Goal: Information Seeking & Learning: Learn about a topic

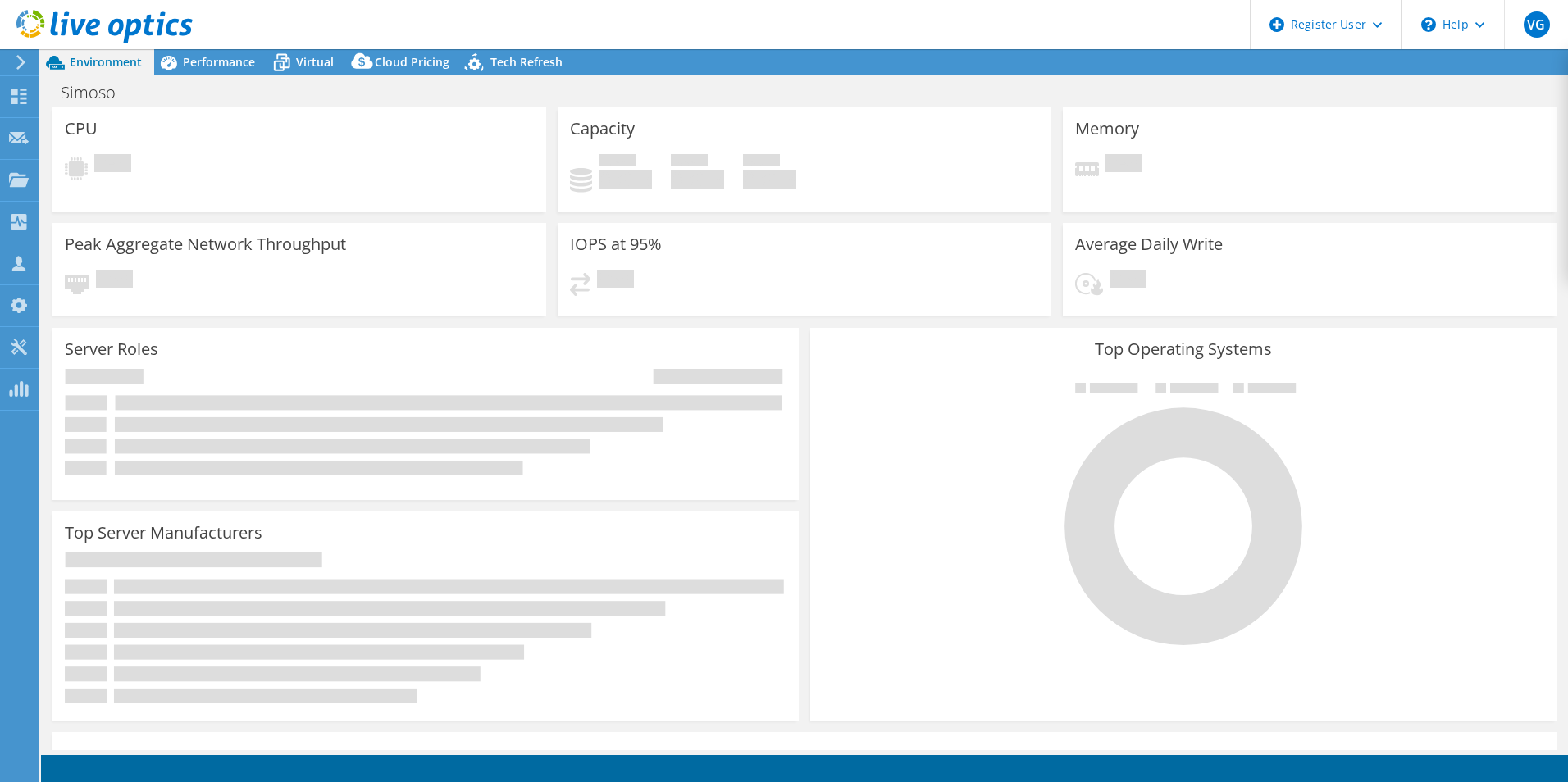
select select "SouthAmerica"
select select "USD"
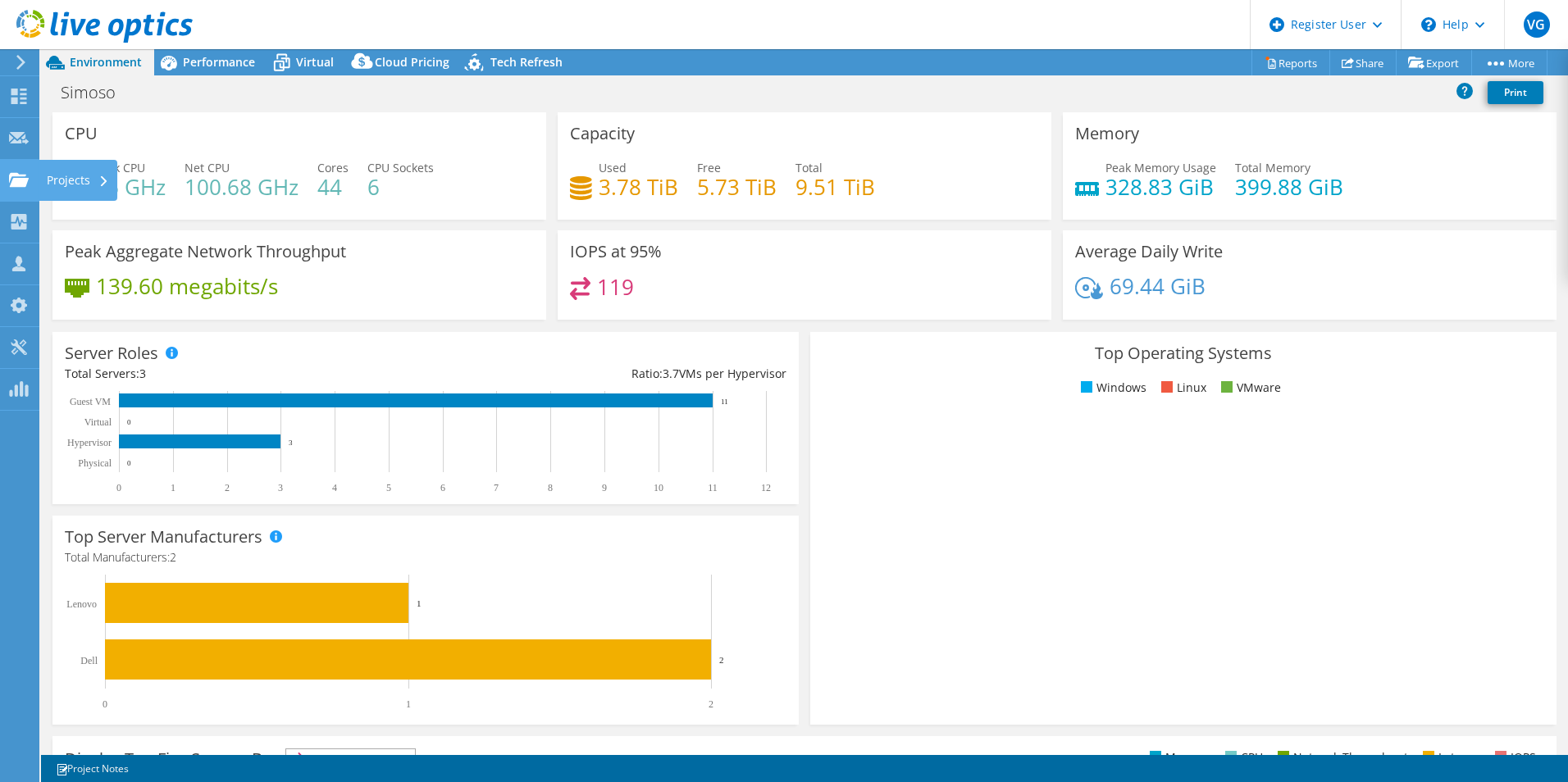
click at [16, 180] on use at bounding box center [19, 178] width 20 height 14
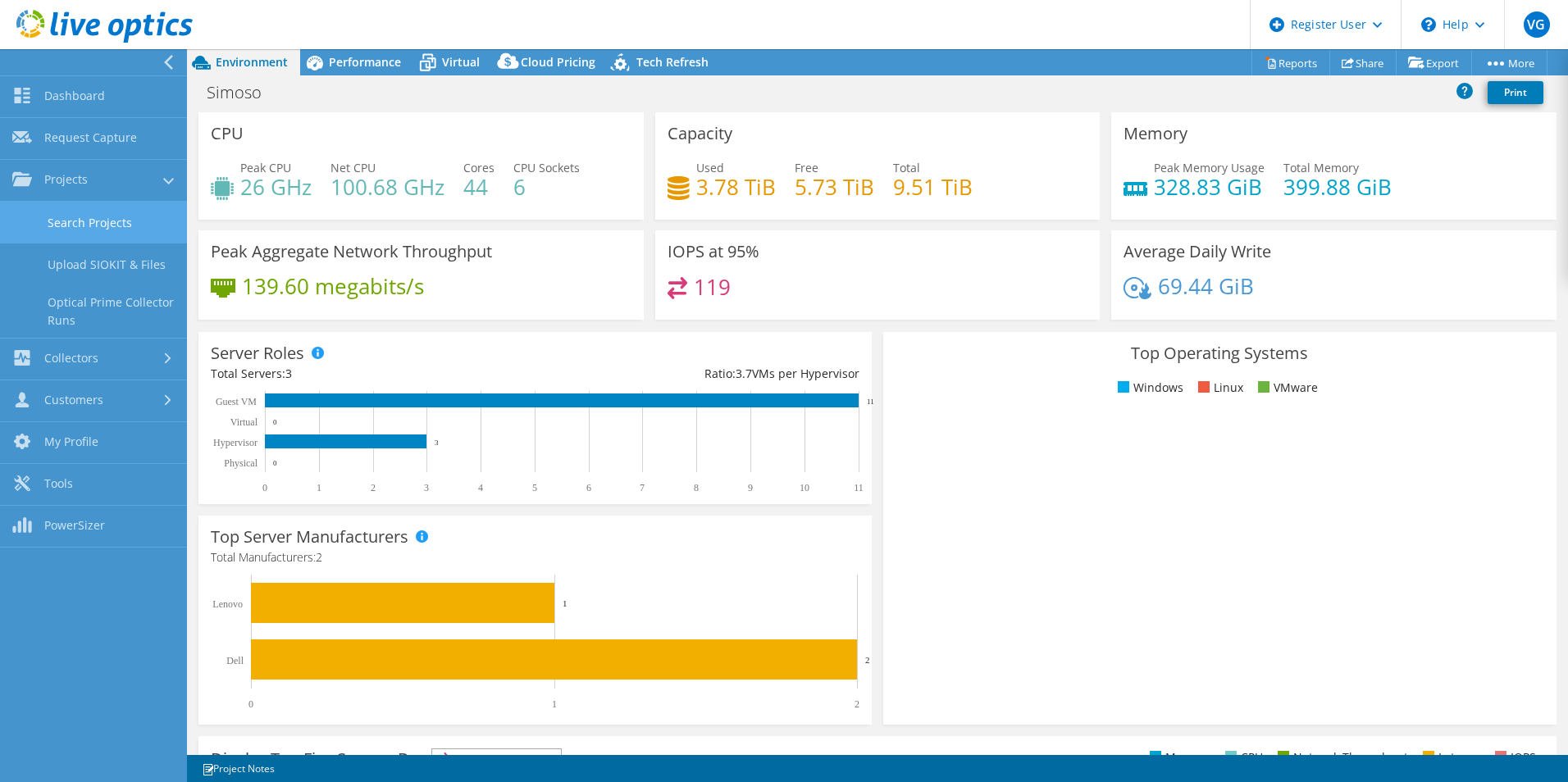
click at [74, 216] on link "Search Projects" at bounding box center [94, 223] width 187 height 42
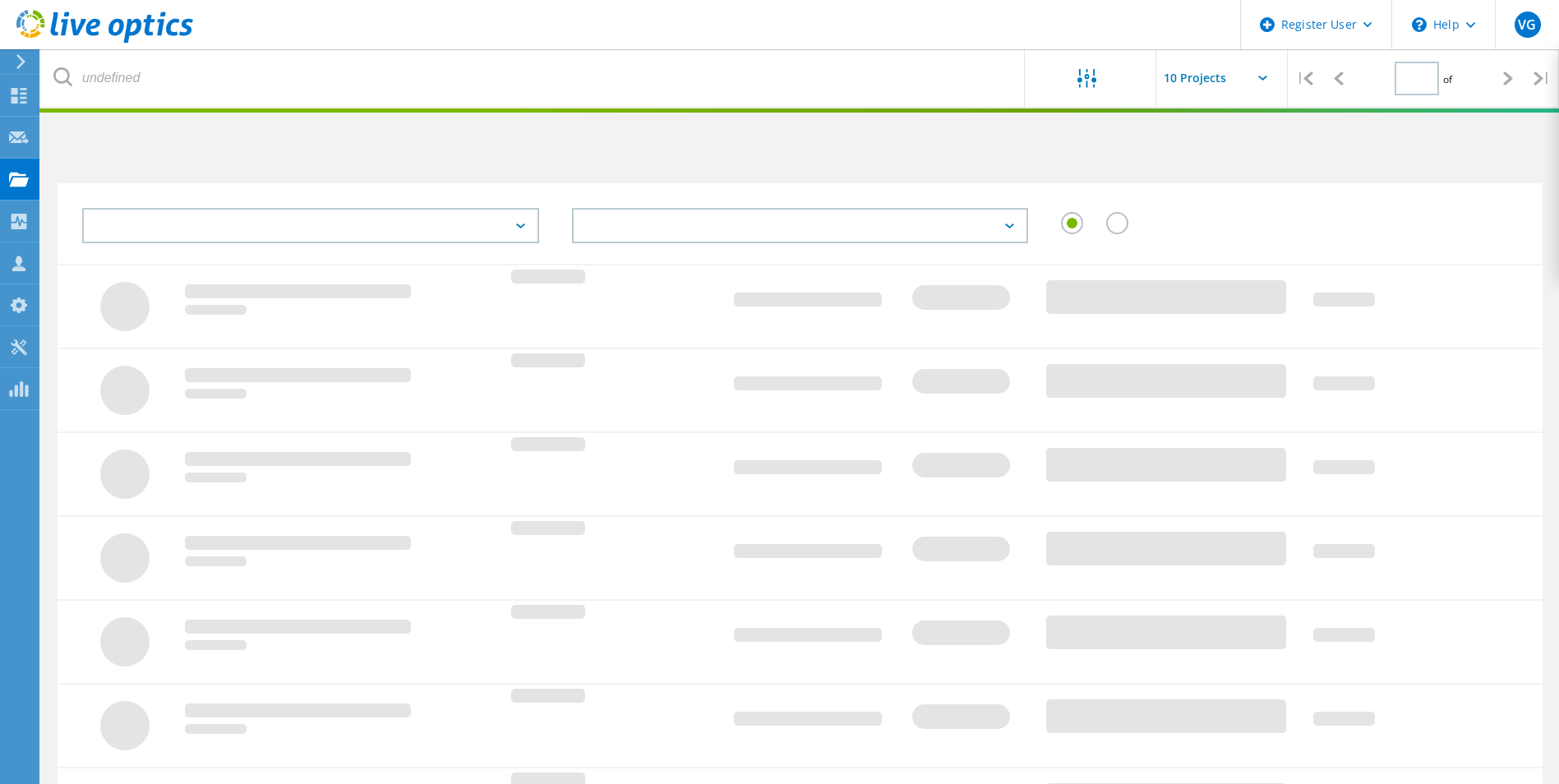
type input "1"
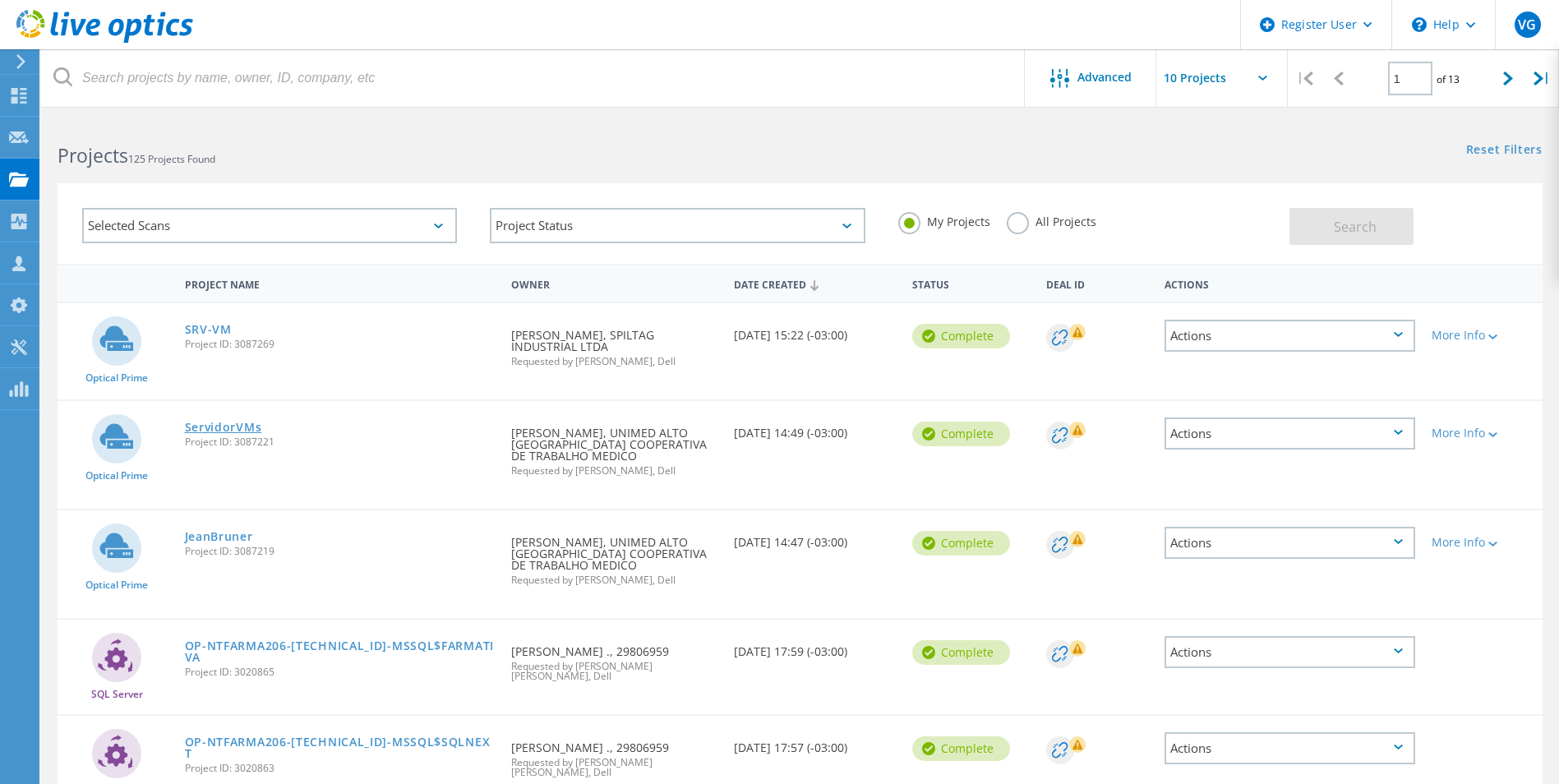
click at [219, 422] on link "ServidorVMs" at bounding box center [223, 428] width 77 height 12
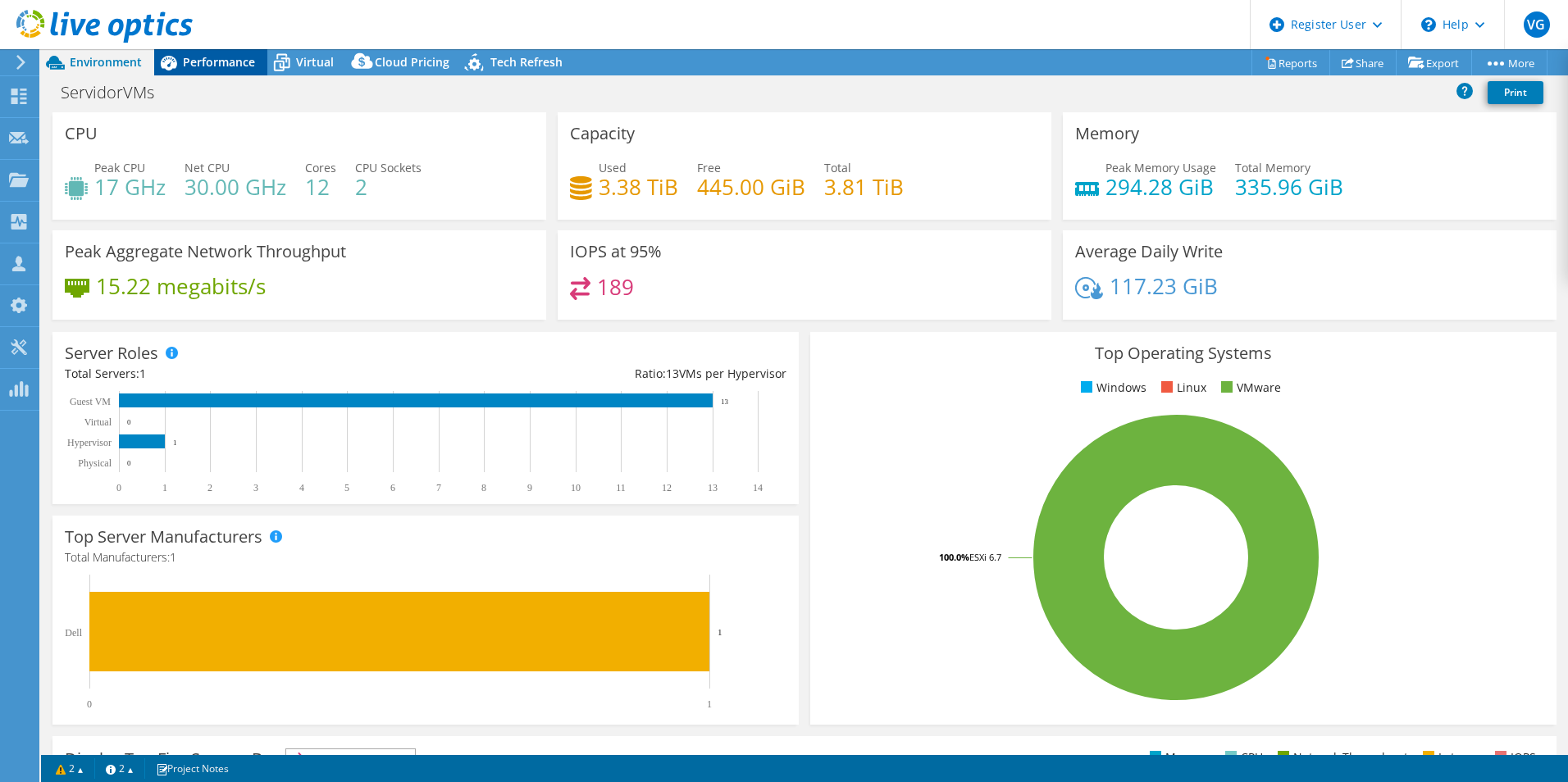
click at [234, 57] on span "Performance" at bounding box center [218, 62] width 72 height 15
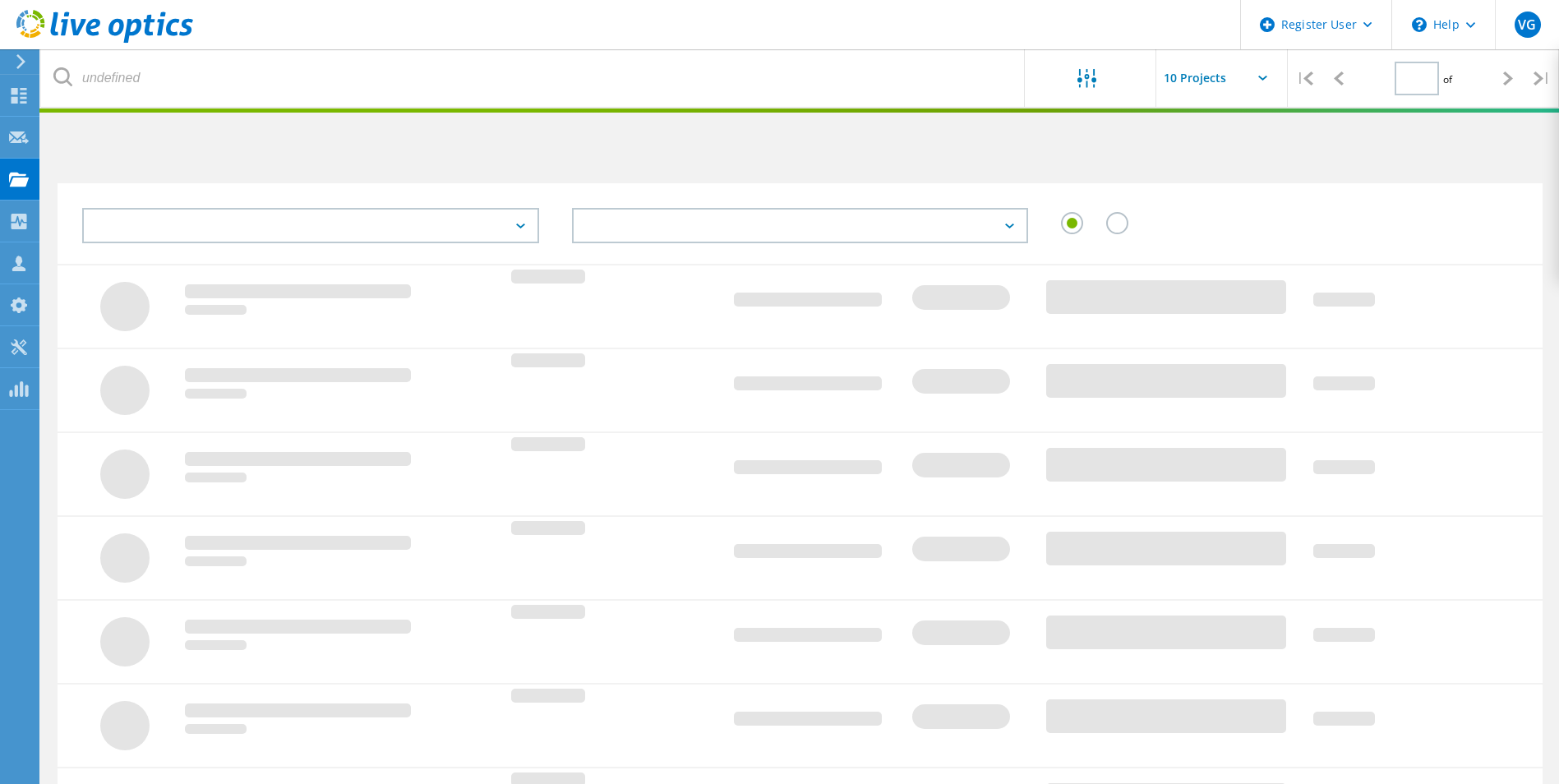
type input "1"
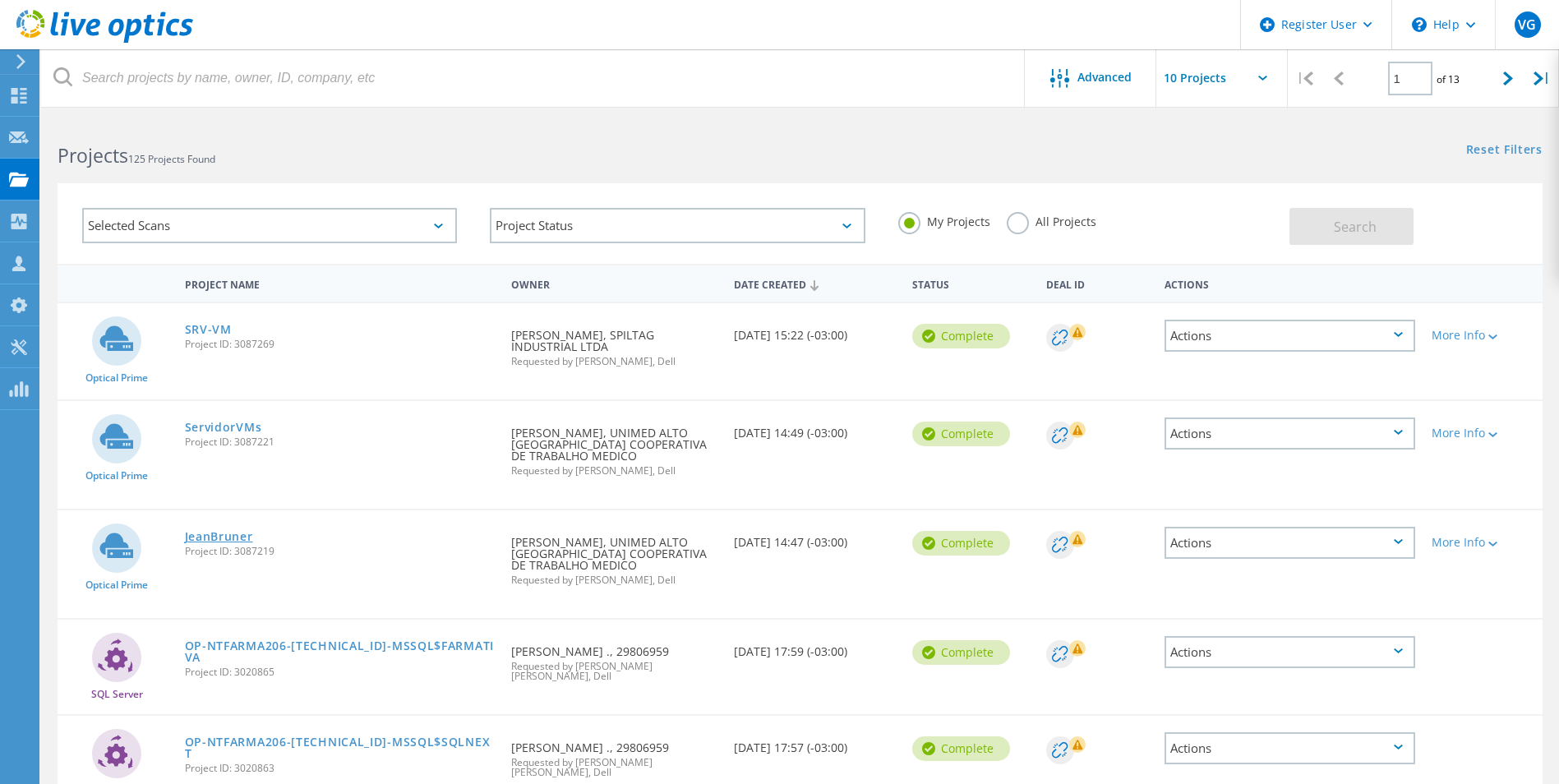
click at [222, 540] on link "JeanBruner" at bounding box center [219, 536] width 68 height 12
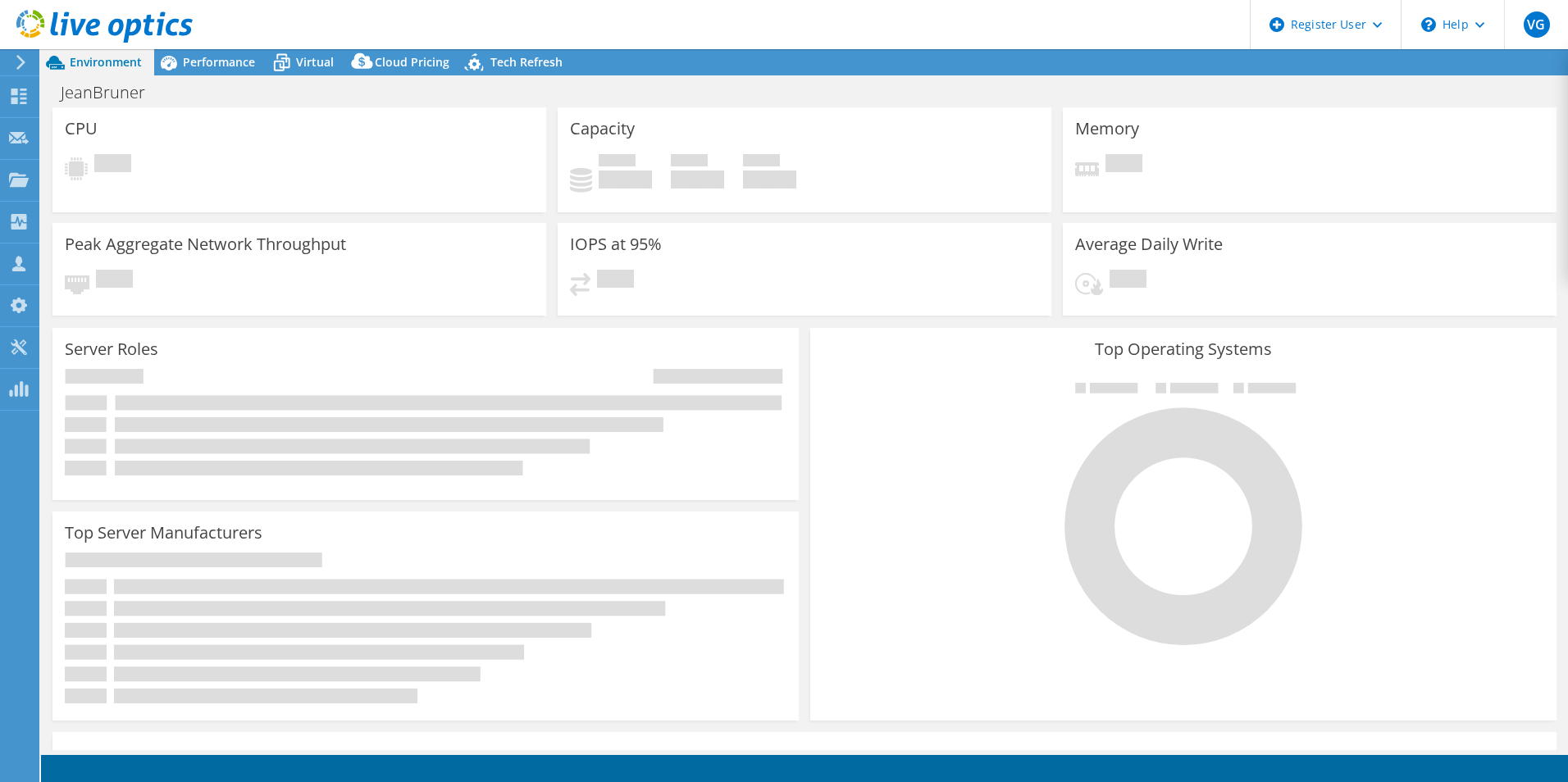
select select "USD"
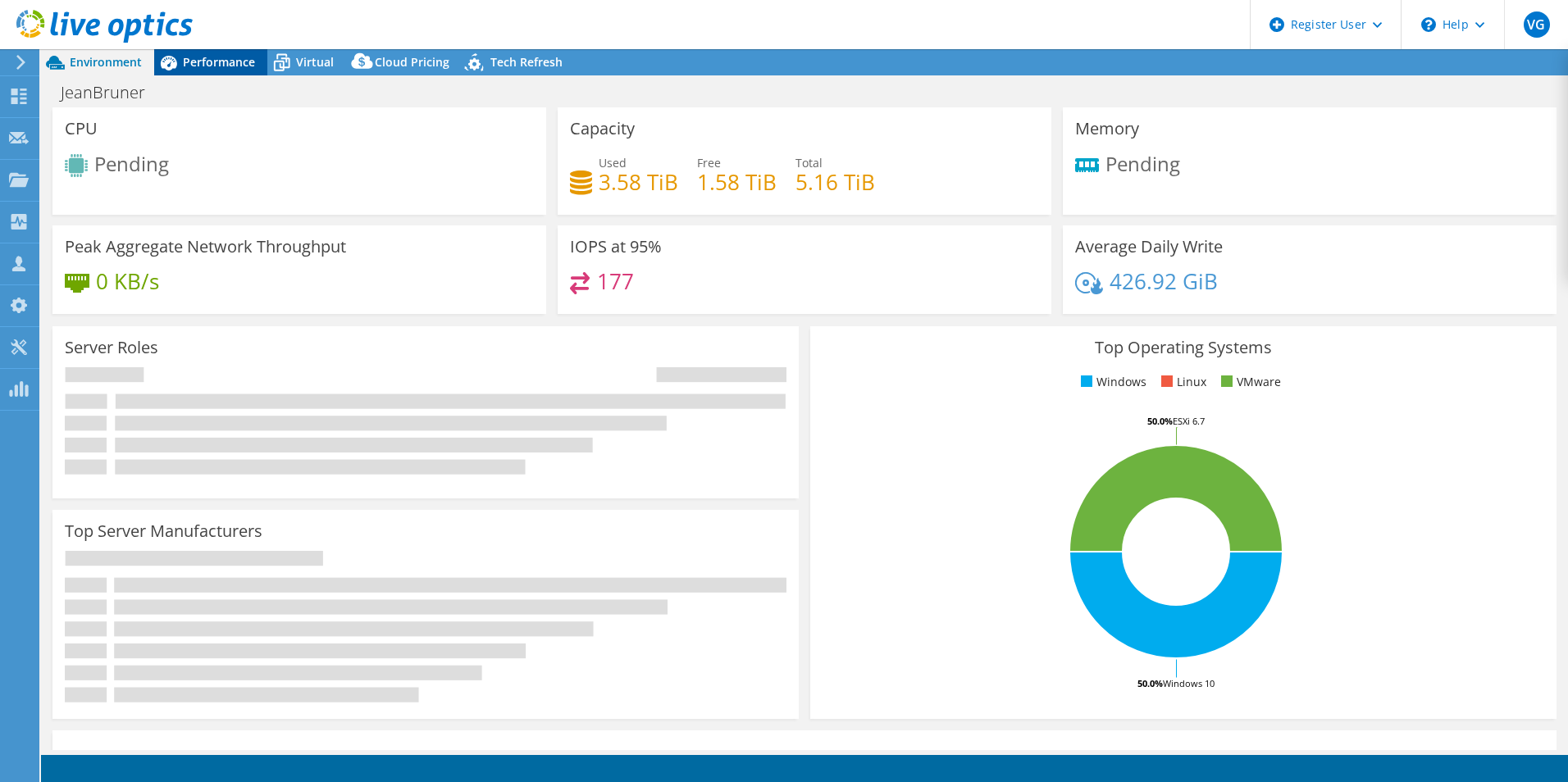
click at [213, 65] on span "Performance" at bounding box center [218, 62] width 72 height 15
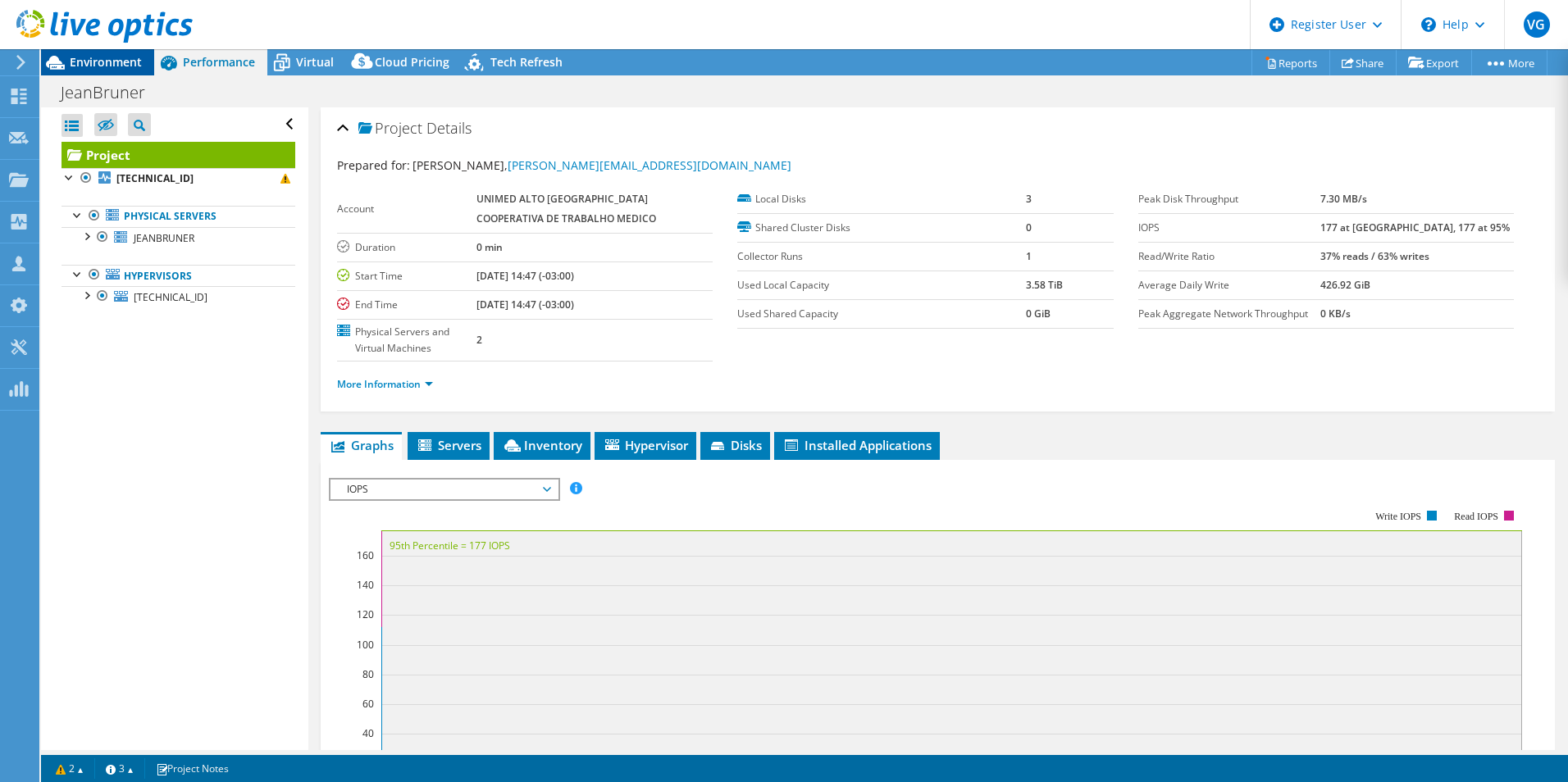
click at [115, 68] on span "Environment" at bounding box center [106, 62] width 72 height 15
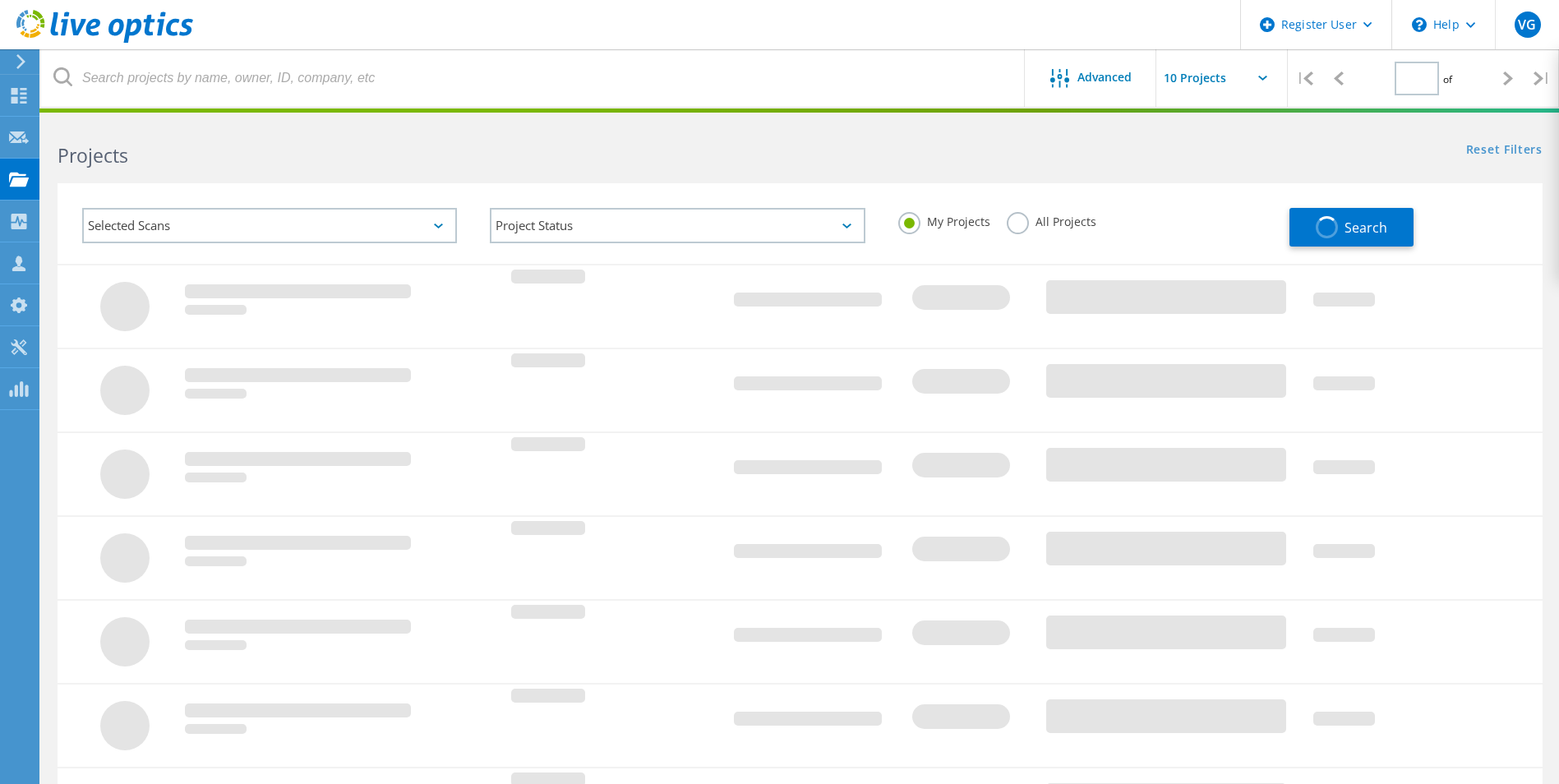
type input "1"
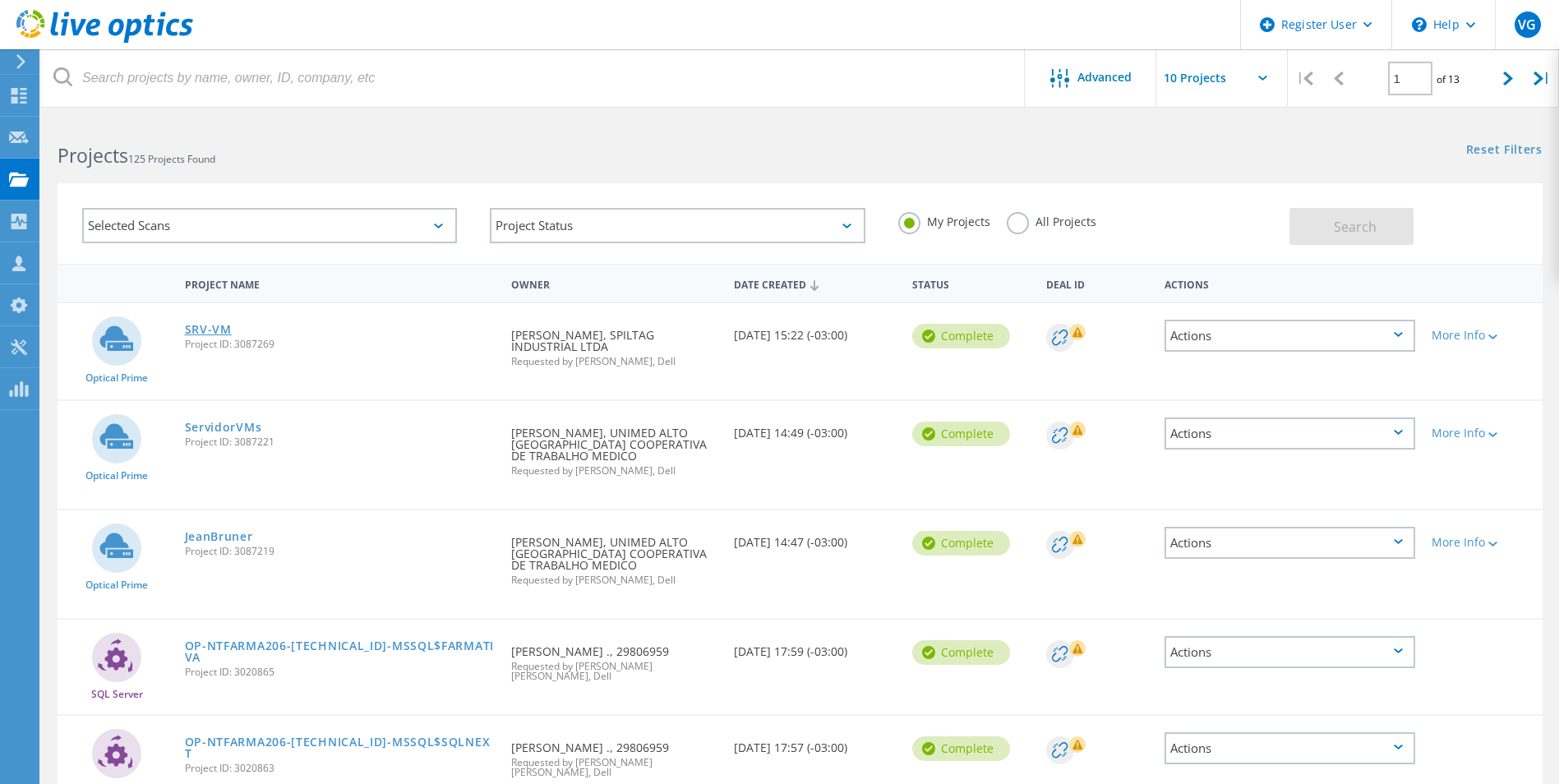
click at [203, 326] on link "SRV-VM" at bounding box center [208, 329] width 46 height 12
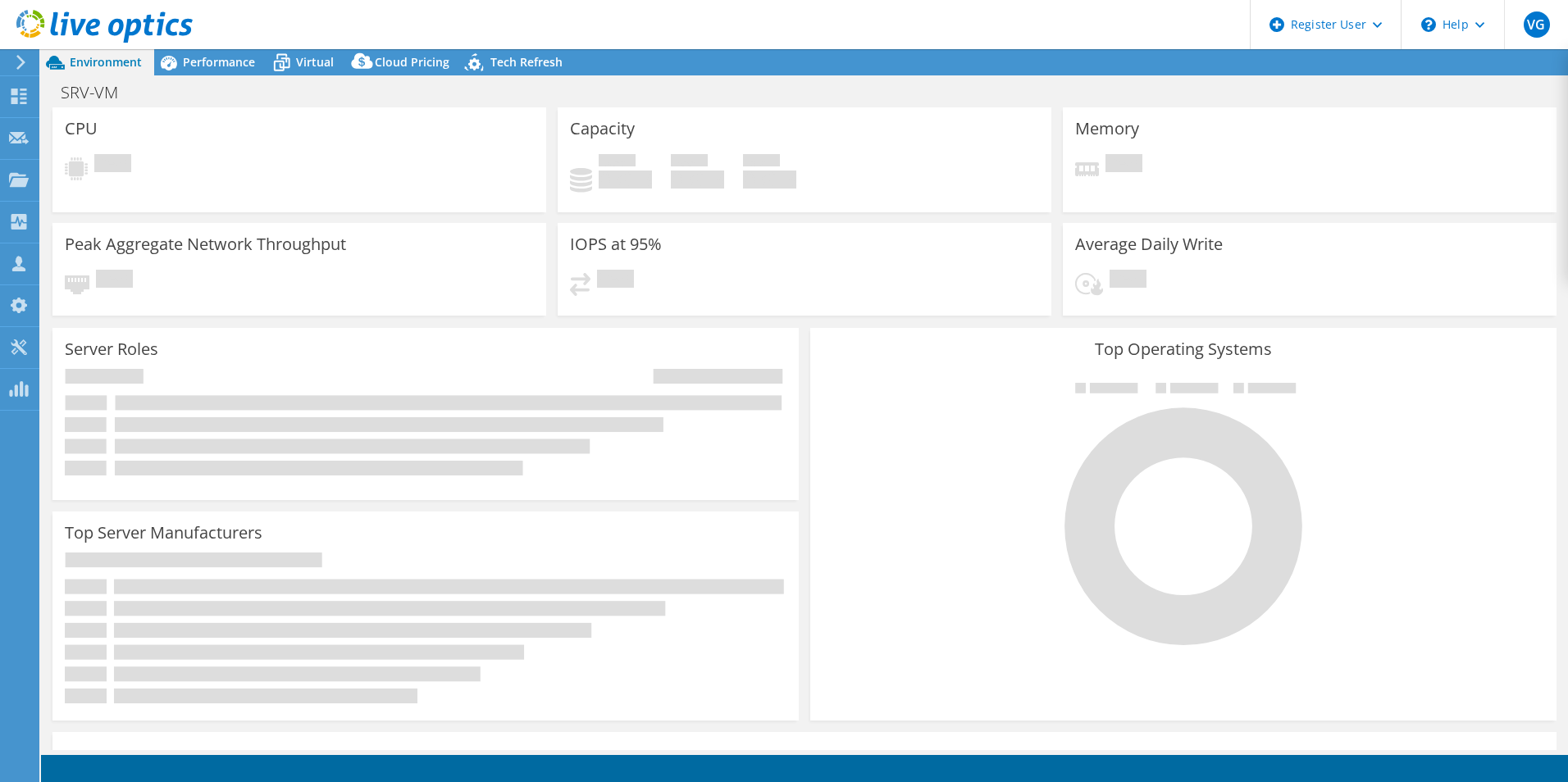
select select "USD"
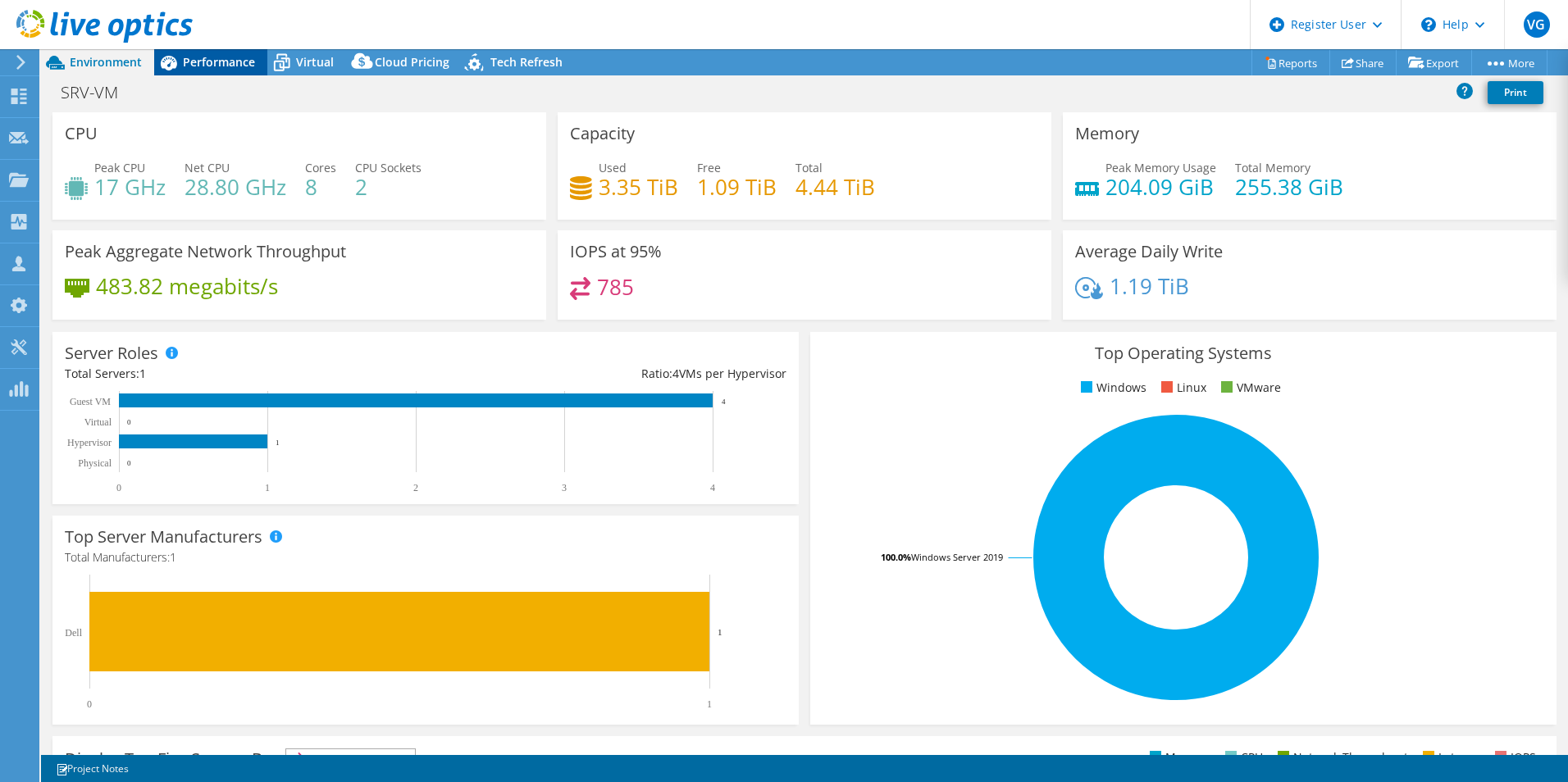
click at [205, 58] on span "Performance" at bounding box center [218, 62] width 72 height 15
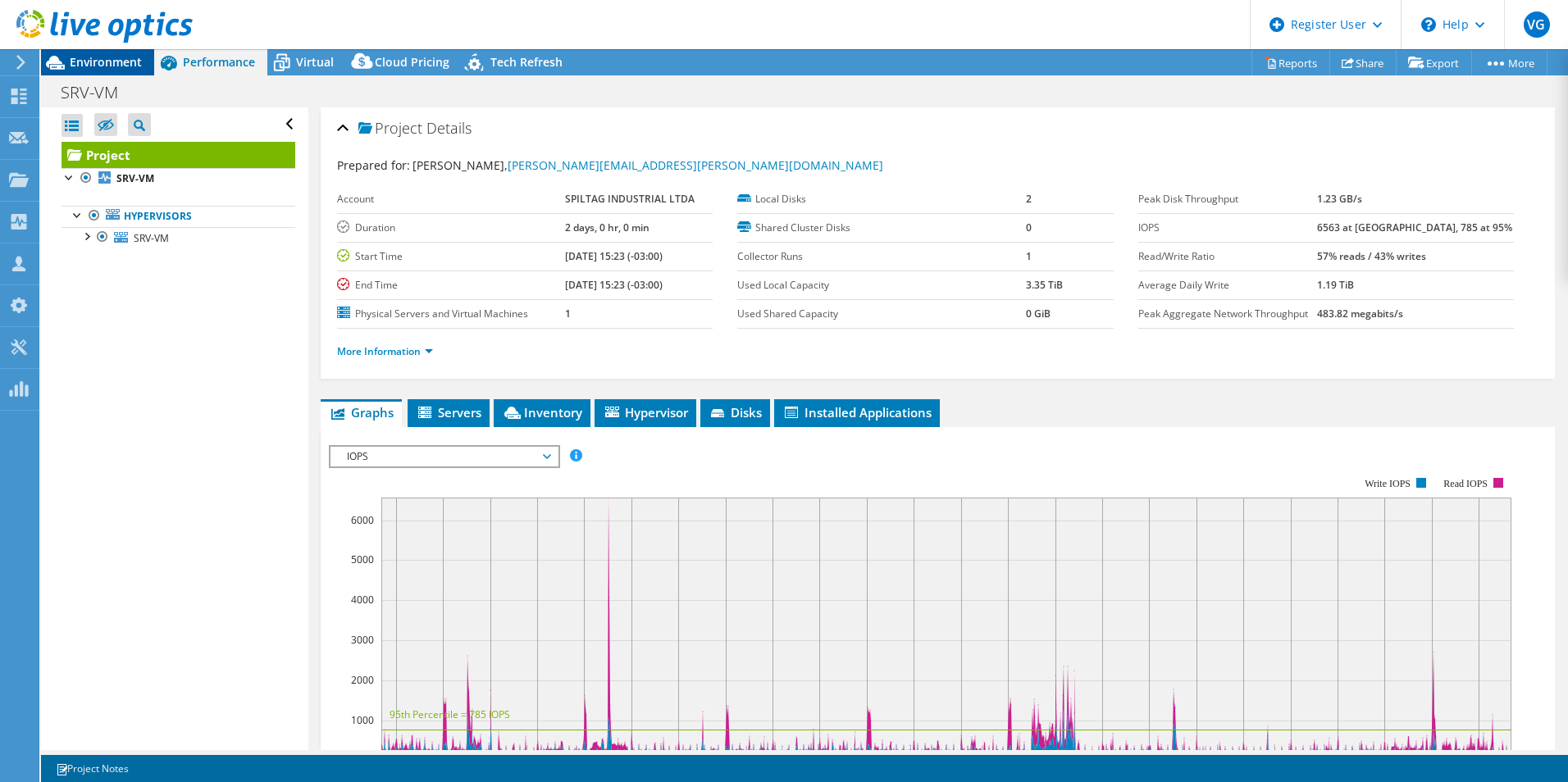
click at [105, 65] on span "Environment" at bounding box center [106, 62] width 72 height 15
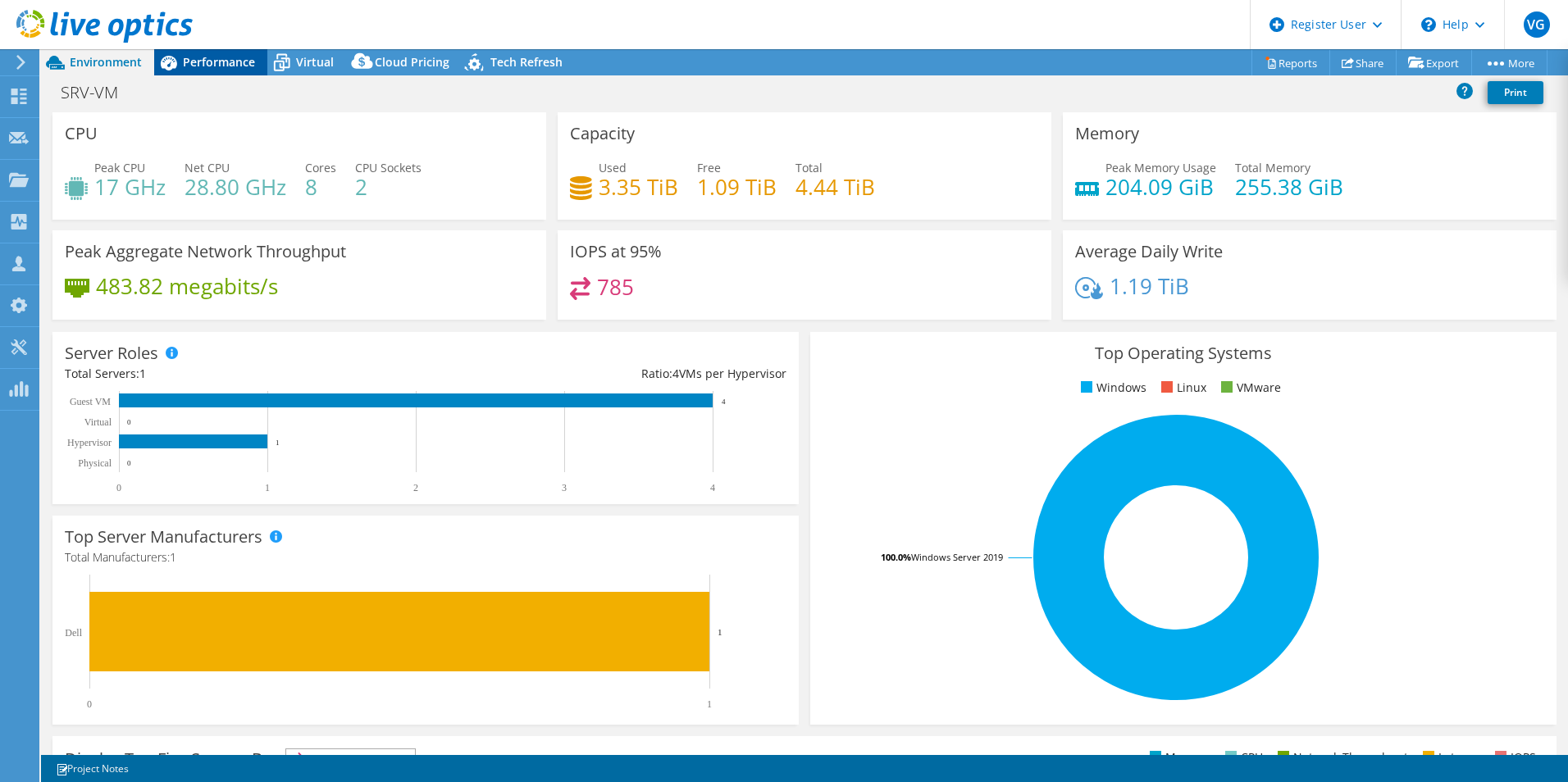
click at [207, 73] on div "Performance" at bounding box center [211, 62] width 113 height 26
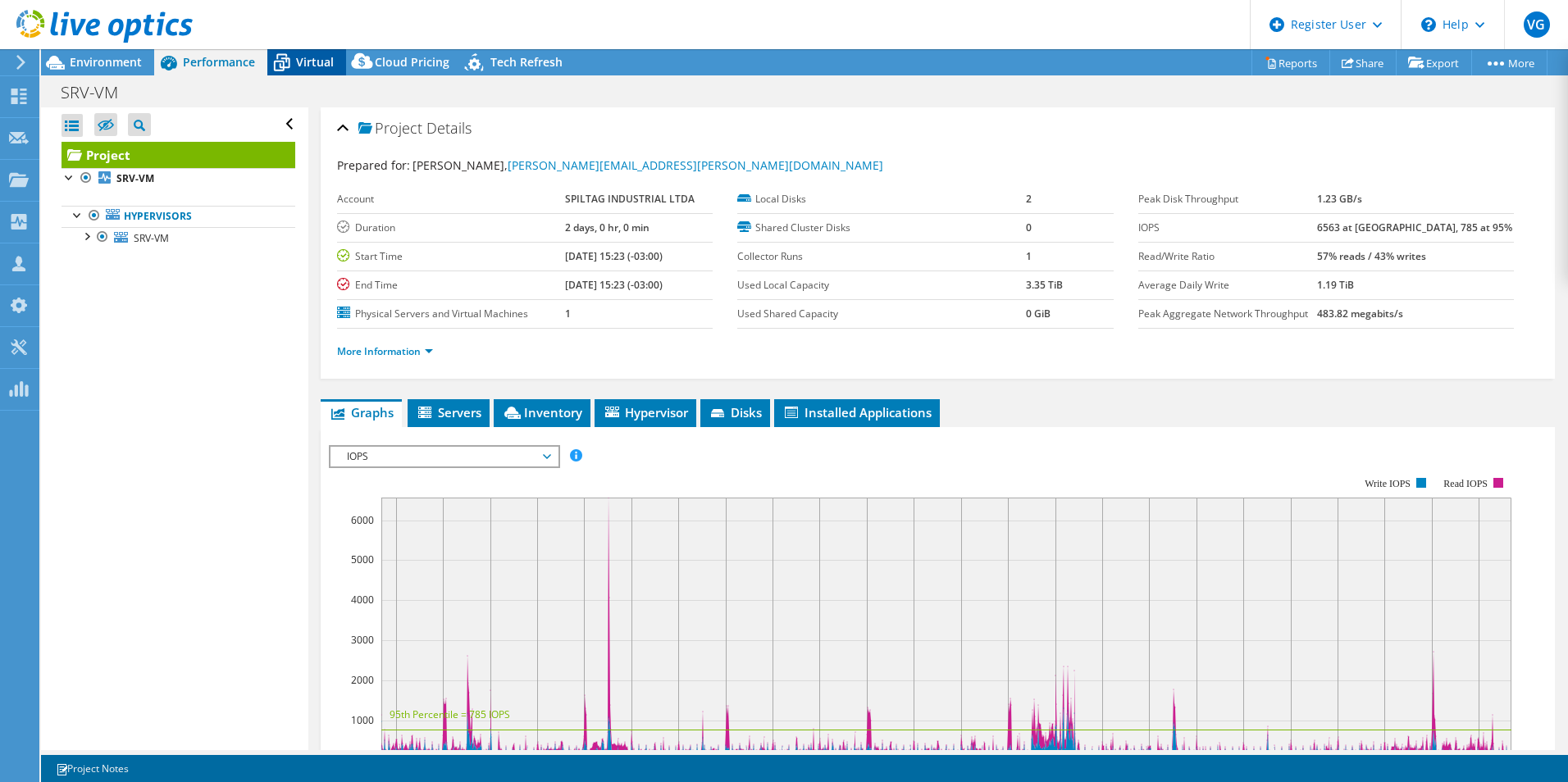
click at [308, 61] on span "Virtual" at bounding box center [314, 62] width 37 height 15
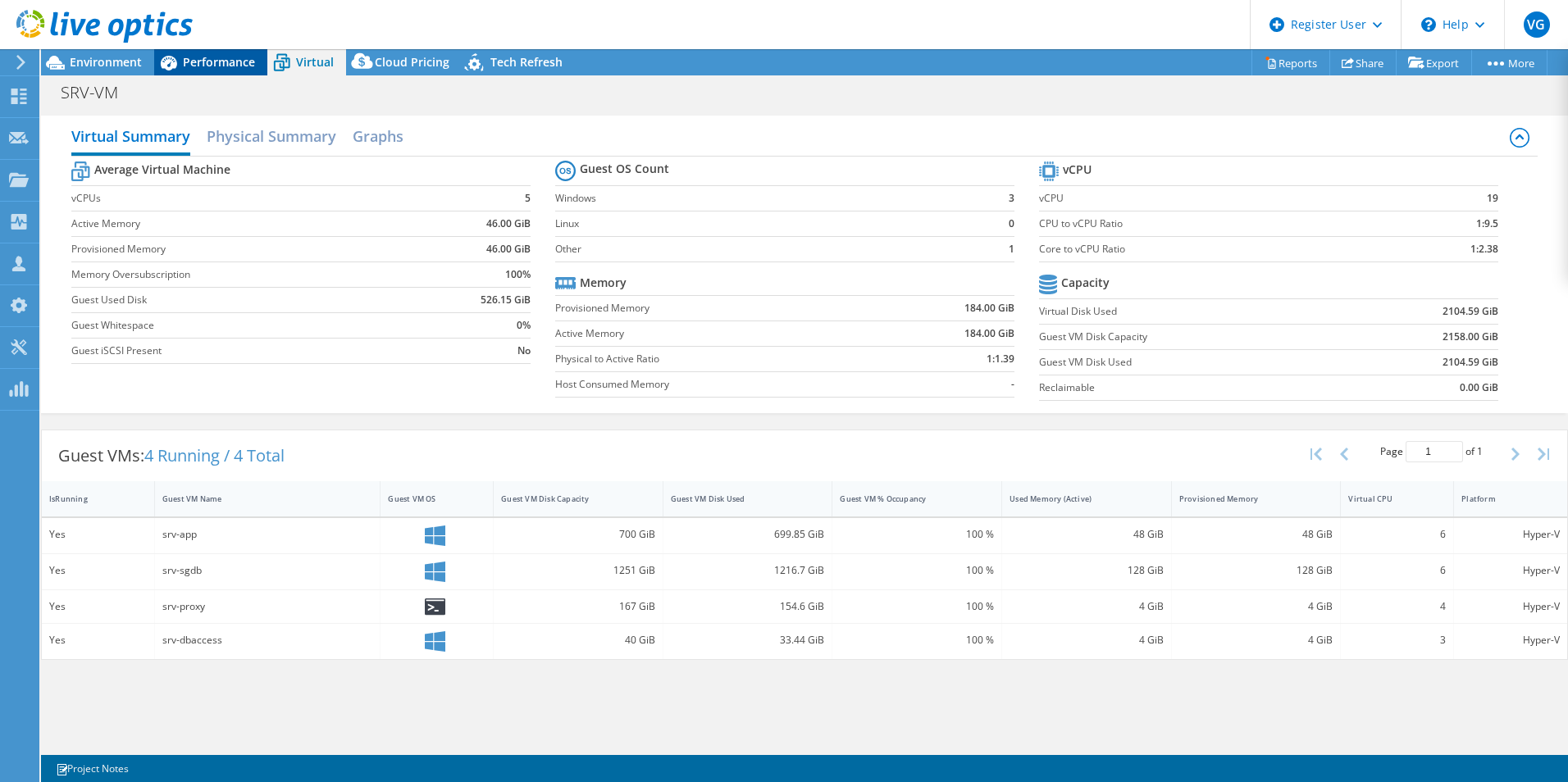
click at [208, 65] on span "Performance" at bounding box center [218, 62] width 72 height 15
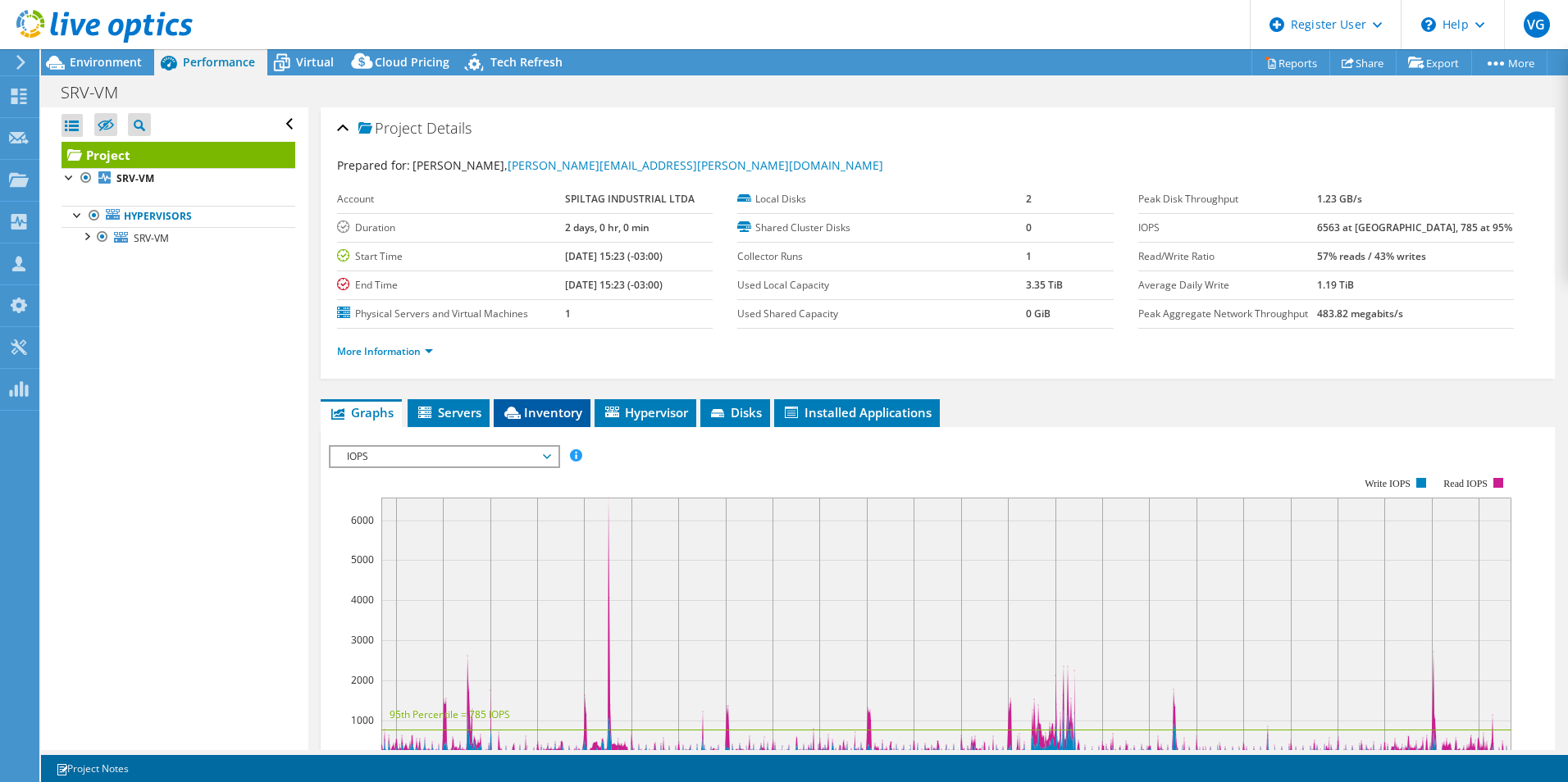
click at [528, 413] on span "Inventory" at bounding box center [542, 412] width 80 height 16
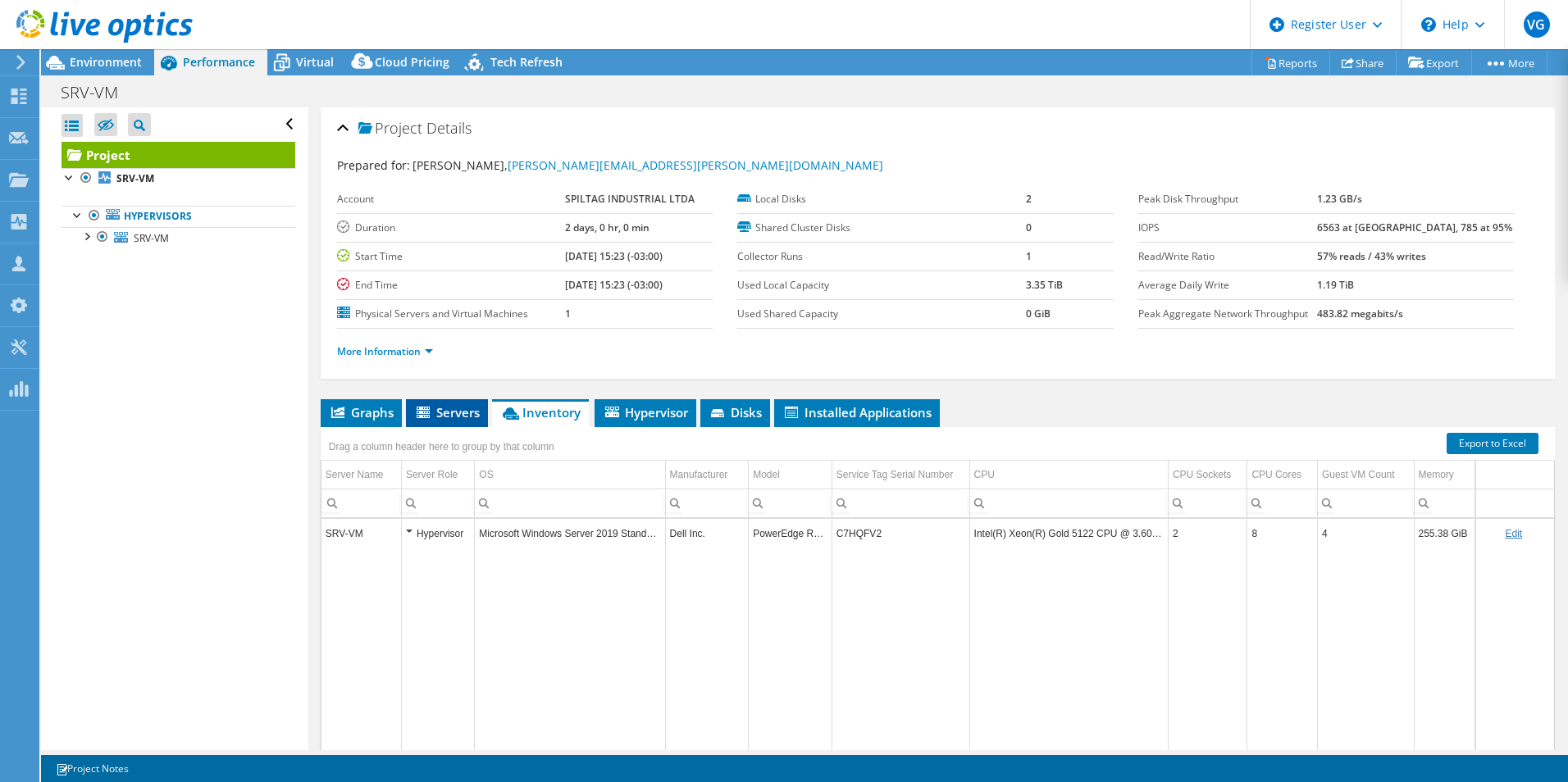
click at [449, 412] on span "Servers" at bounding box center [447, 412] width 65 height 16
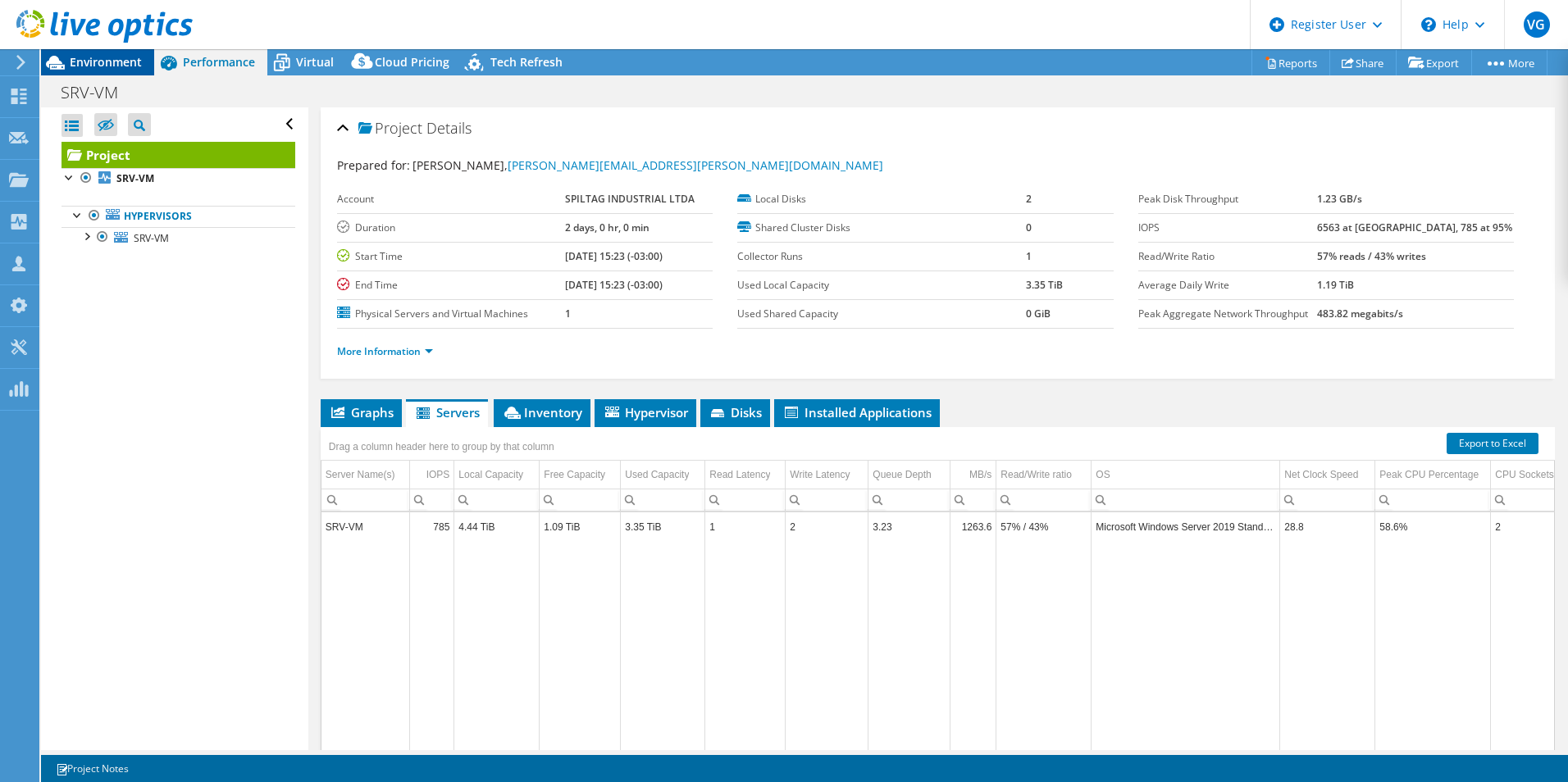
click at [117, 73] on div "Environment" at bounding box center [97, 62] width 113 height 26
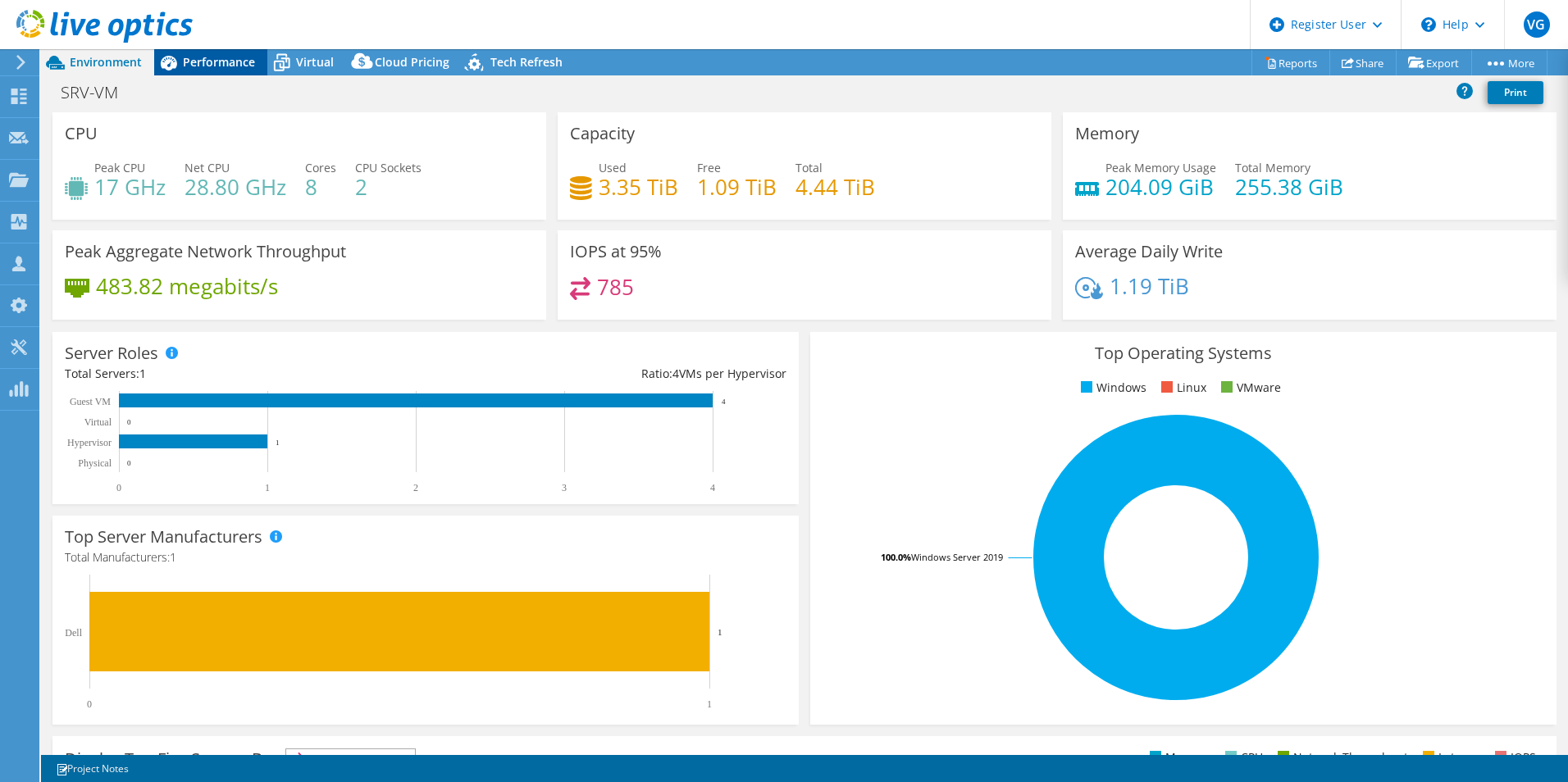
click at [188, 65] on span "Performance" at bounding box center [218, 62] width 72 height 15
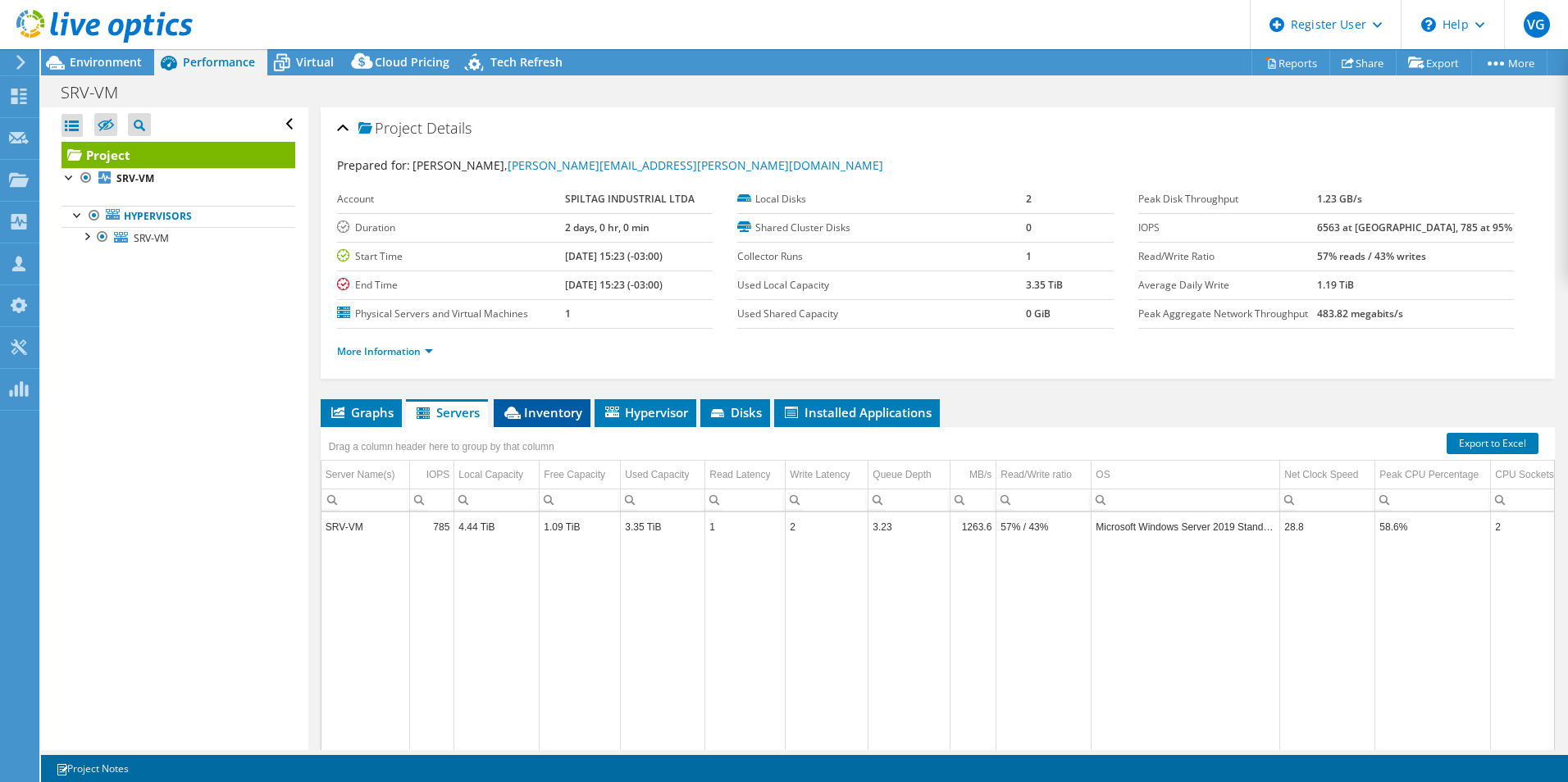
click at [524, 414] on span "Inventory" at bounding box center [542, 412] width 80 height 16
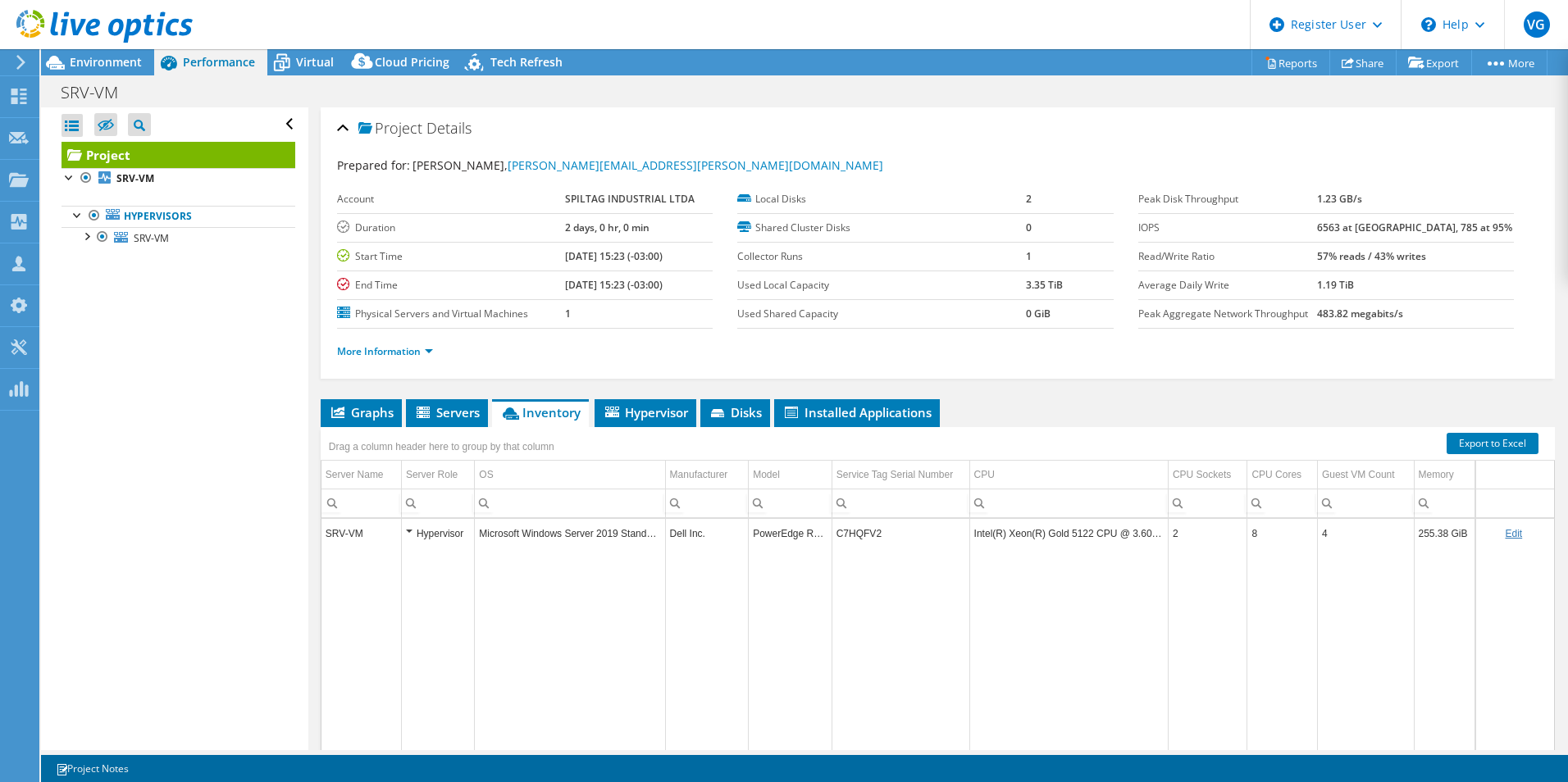
click at [852, 536] on td "C7HQFV2" at bounding box center [900, 534] width 137 height 29
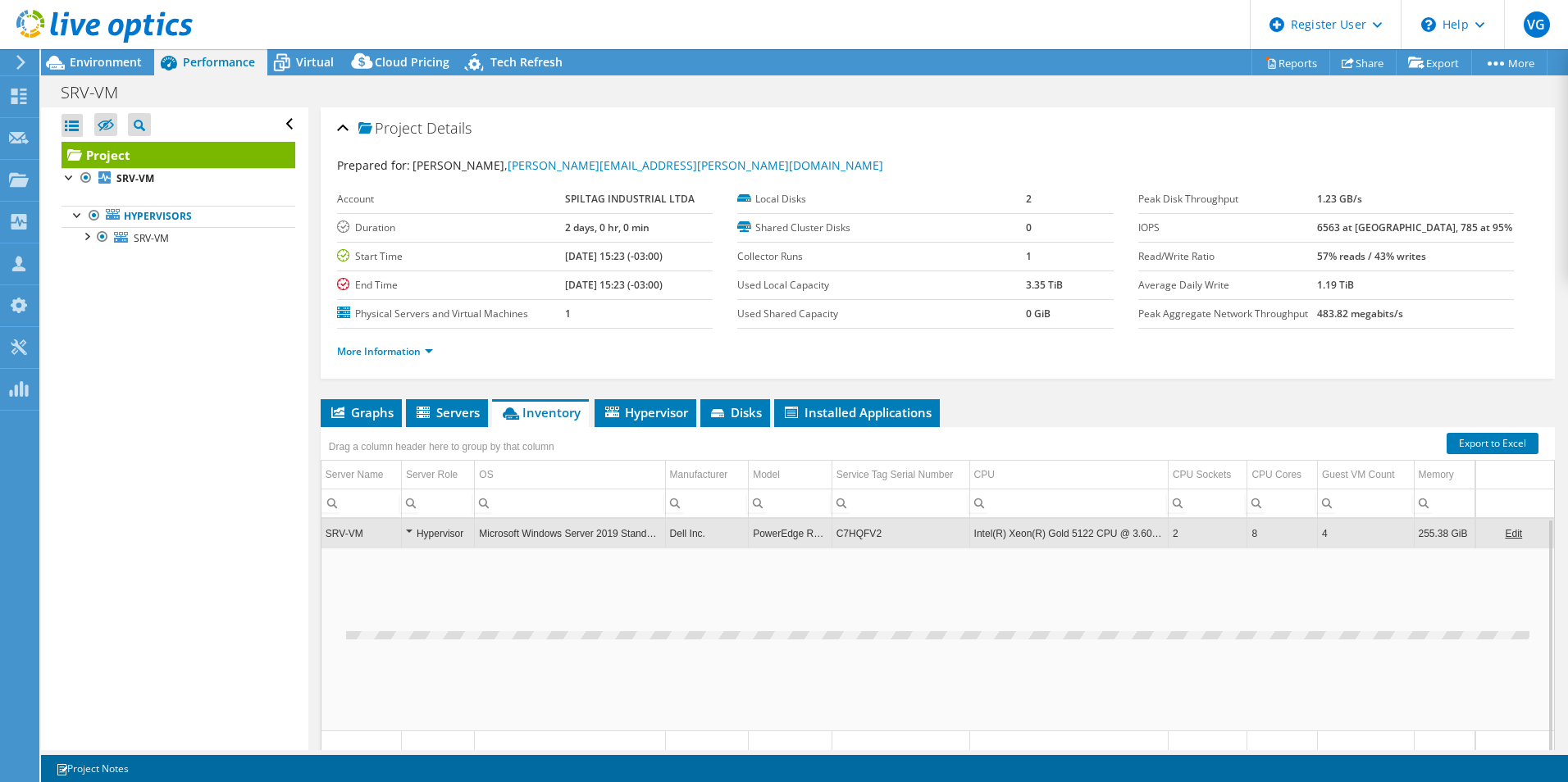
click at [851, 536] on td "C7HQFV2" at bounding box center [900, 534] width 137 height 29
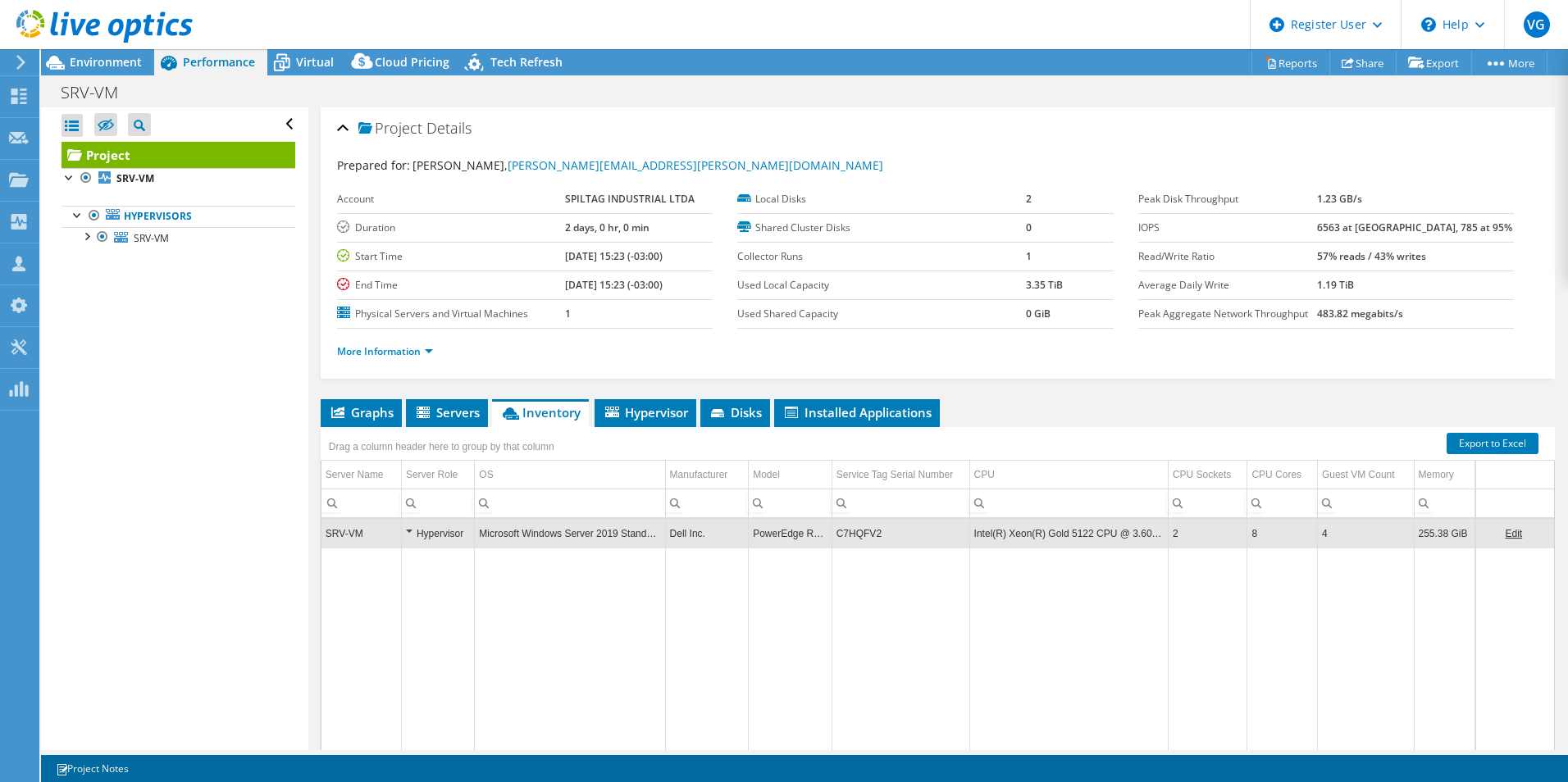
click at [849, 535] on td "C7HQFV2" at bounding box center [900, 534] width 137 height 29
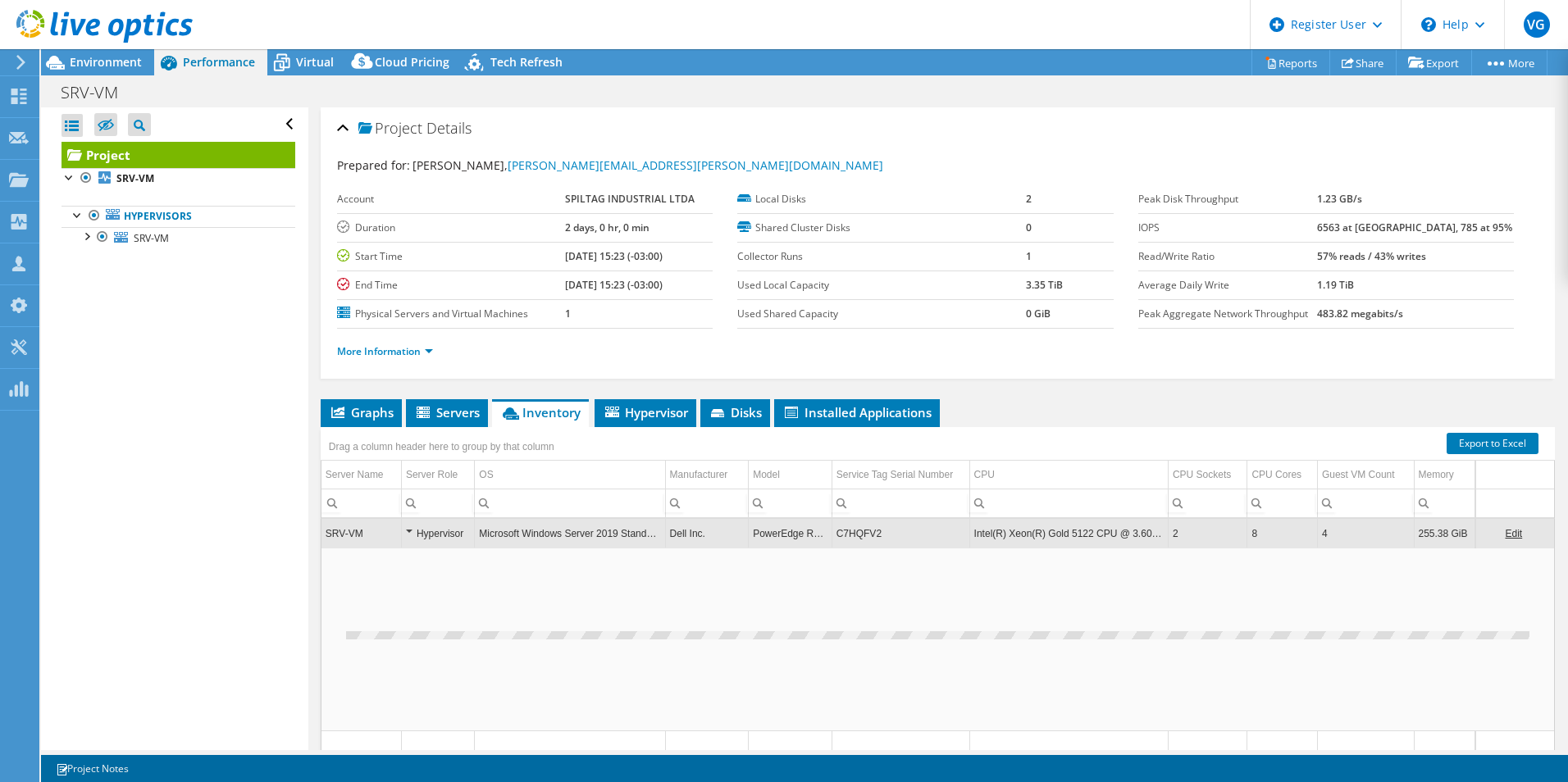
click at [849, 535] on td "C7HQFV2" at bounding box center [900, 534] width 137 height 29
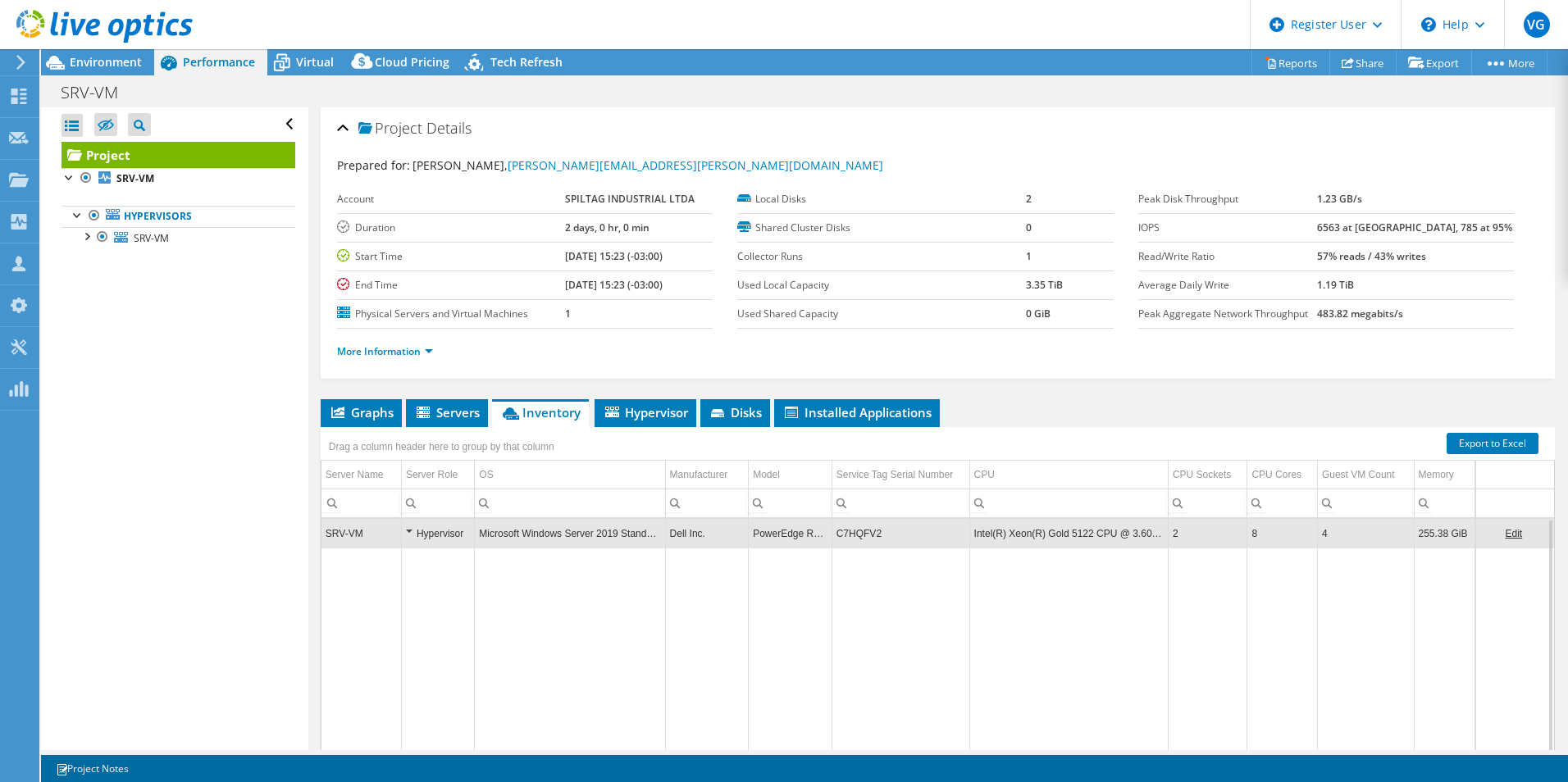
drag, startPoint x: 848, startPoint y: 535, endPoint x: 840, endPoint y: 544, distance: 12.0
click at [840, 544] on td "C7HQFV2" at bounding box center [900, 534] width 137 height 29
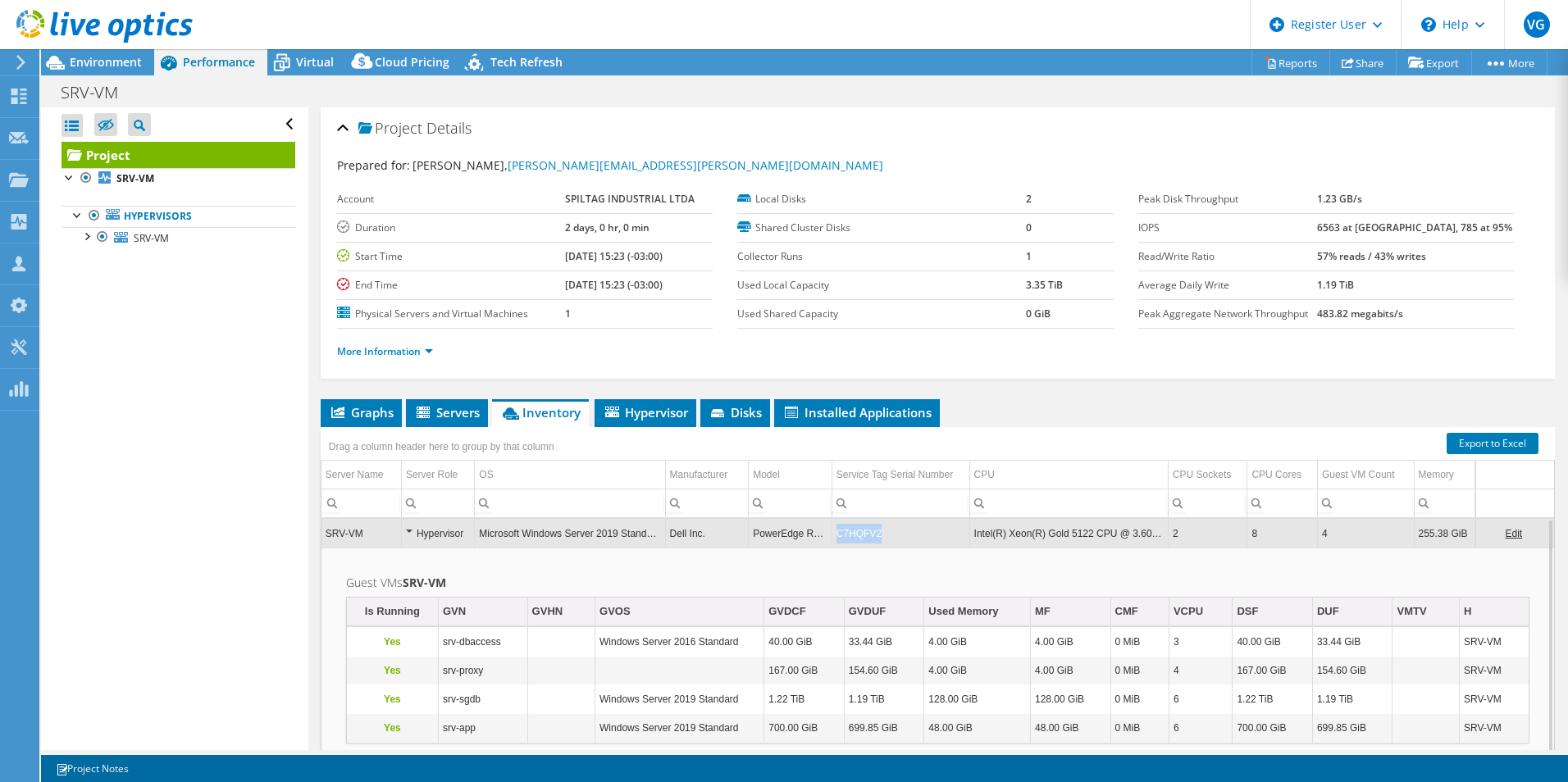
drag, startPoint x: 837, startPoint y: 536, endPoint x: 868, endPoint y: 513, distance: 38.6
click at [872, 533] on td "C7HQFV2" at bounding box center [900, 534] width 137 height 29
